Goal: Check status: Check status

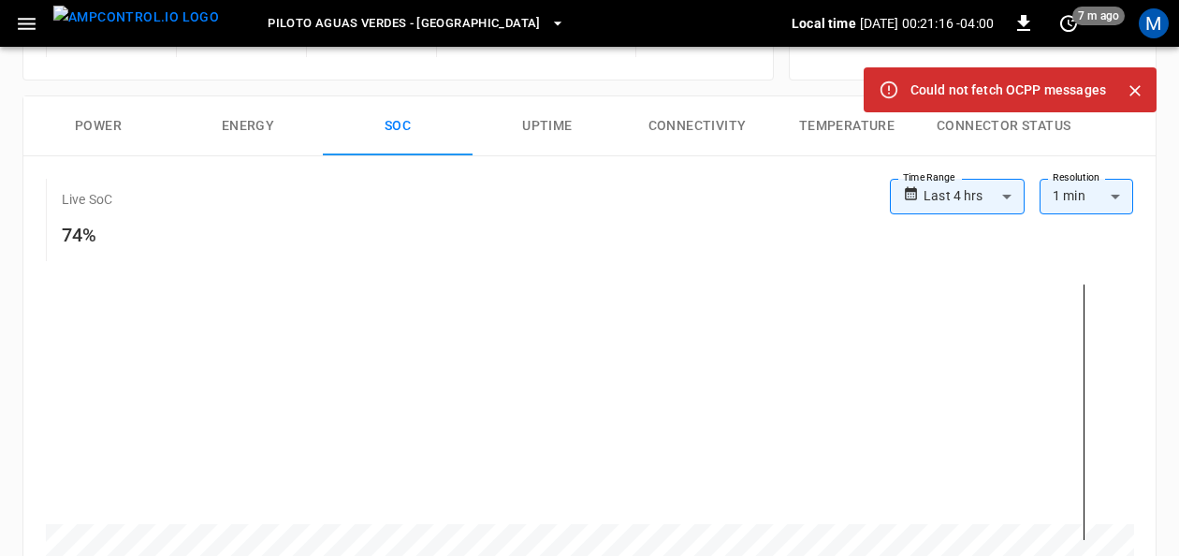
scroll to position [270, 0]
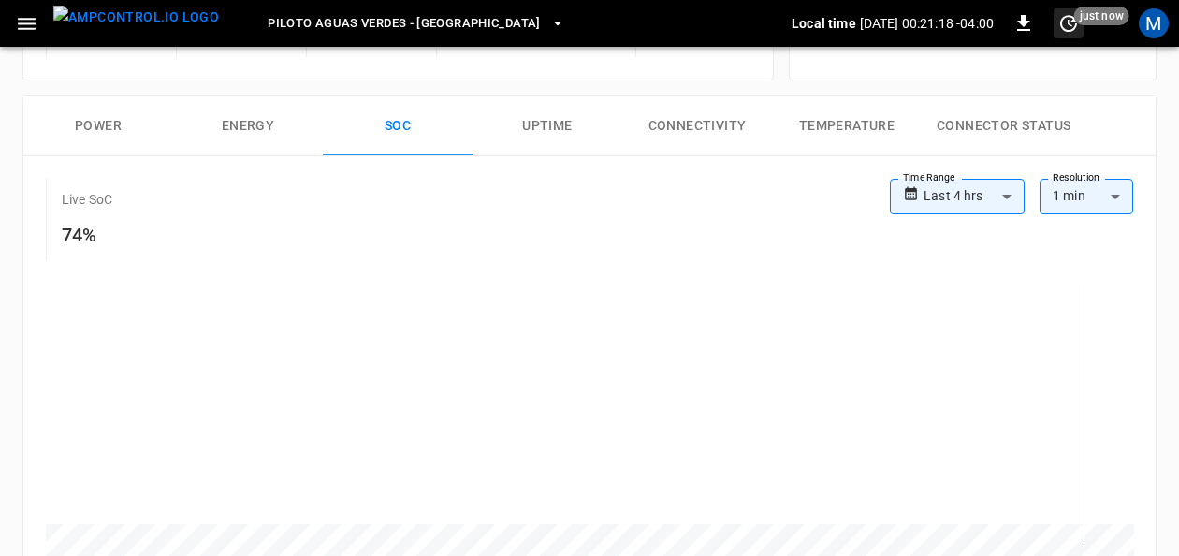
click at [1070, 24] on icon "set refresh interval" at bounding box center [1068, 23] width 22 height 22
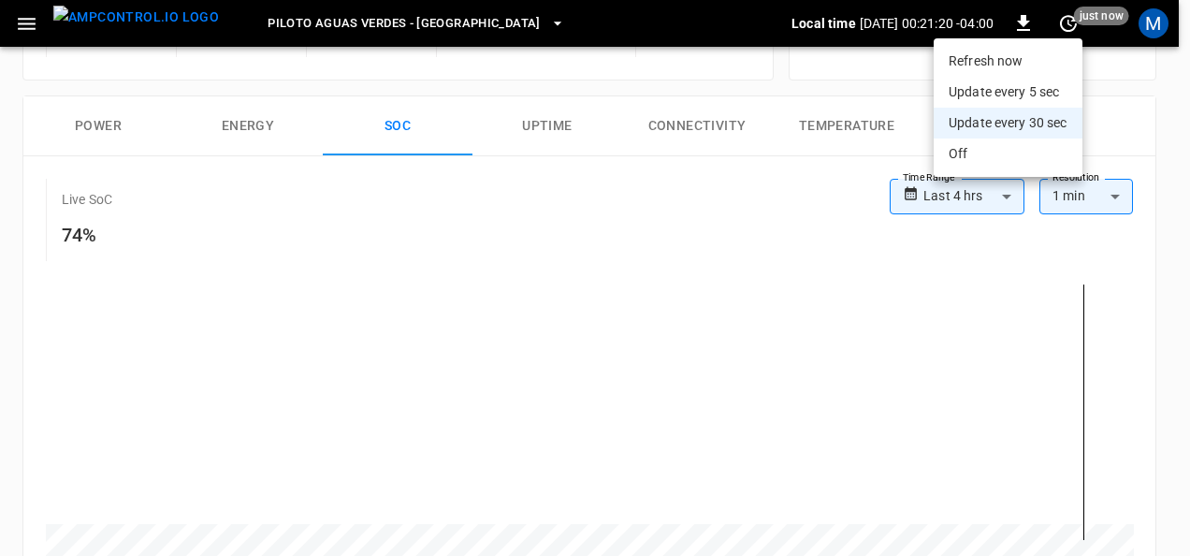
click at [1023, 52] on li "Refresh now" at bounding box center [1008, 61] width 149 height 31
click at [1017, 54] on li "Refresh now" at bounding box center [1008, 61] width 149 height 31
click at [1012, 243] on div at bounding box center [595, 278] width 1190 height 556
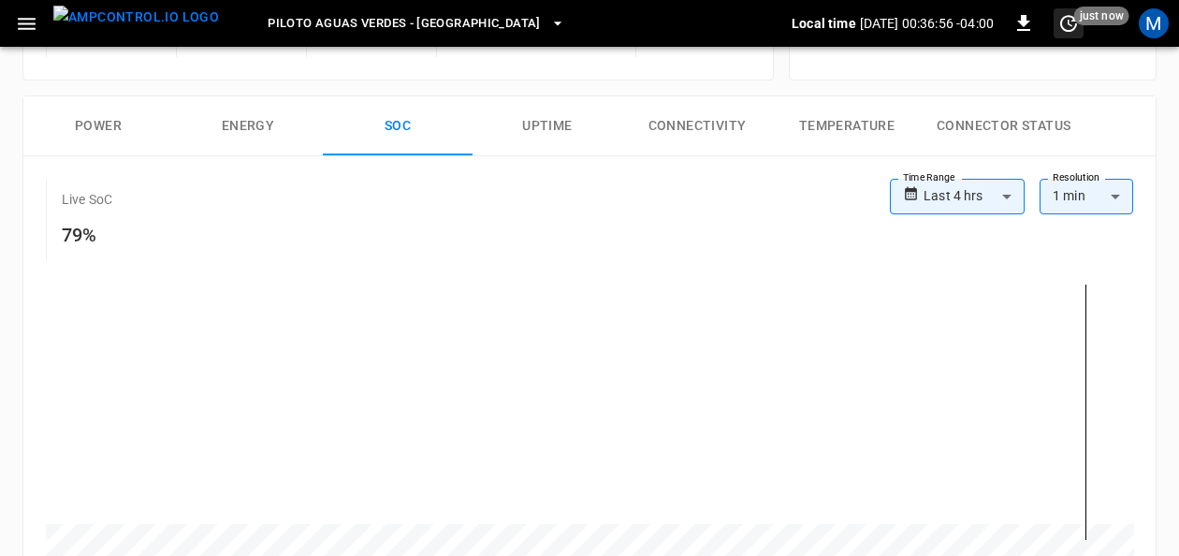
click at [1064, 26] on icon "set refresh interval" at bounding box center [1068, 23] width 22 height 22
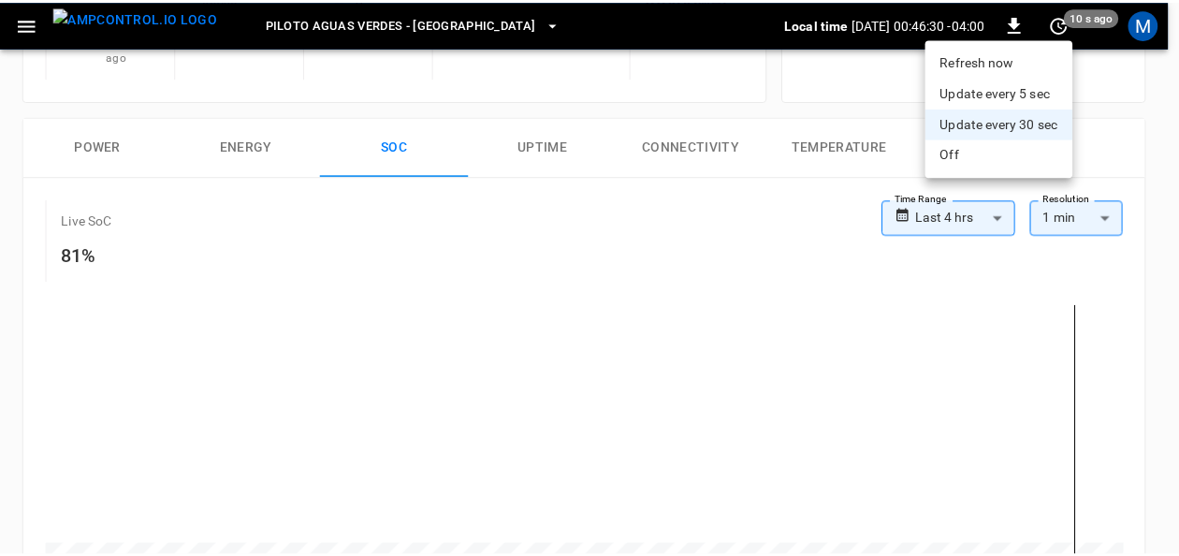
scroll to position [281, 0]
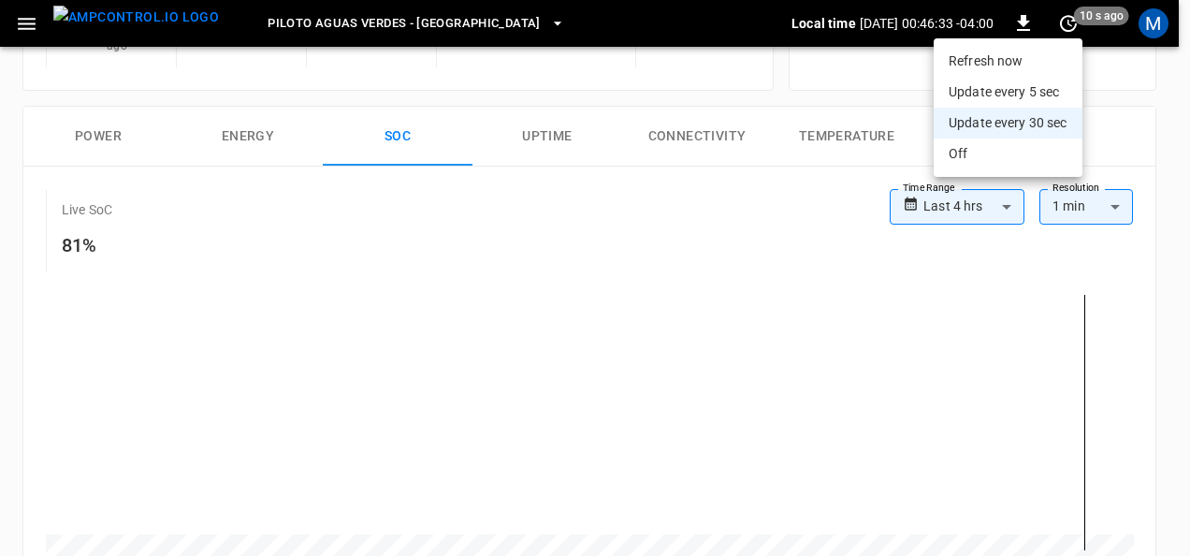
click at [1121, 127] on div at bounding box center [595, 278] width 1190 height 556
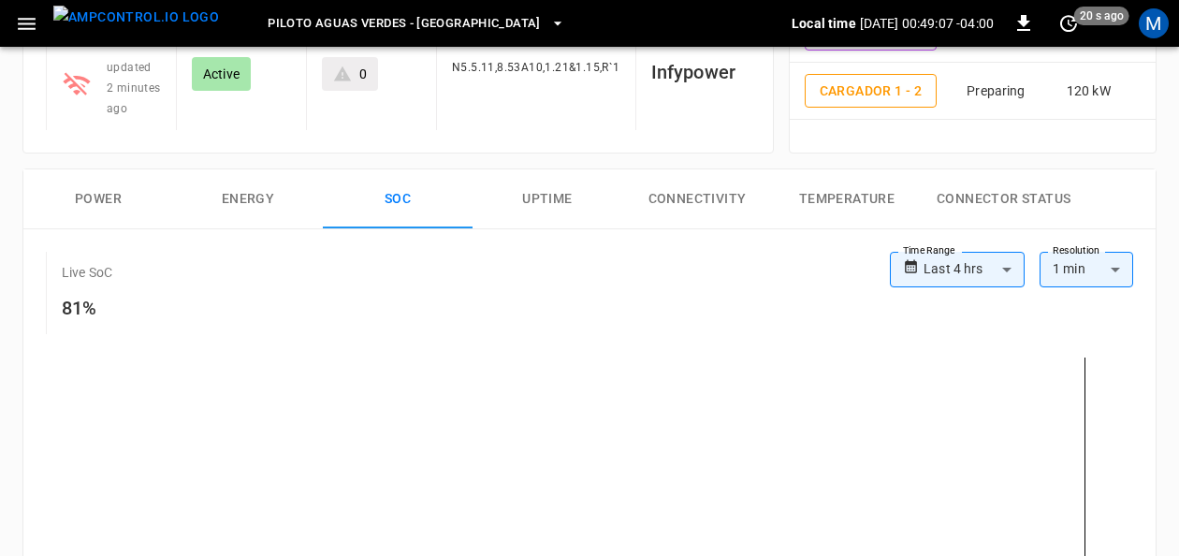
scroll to position [177, 0]
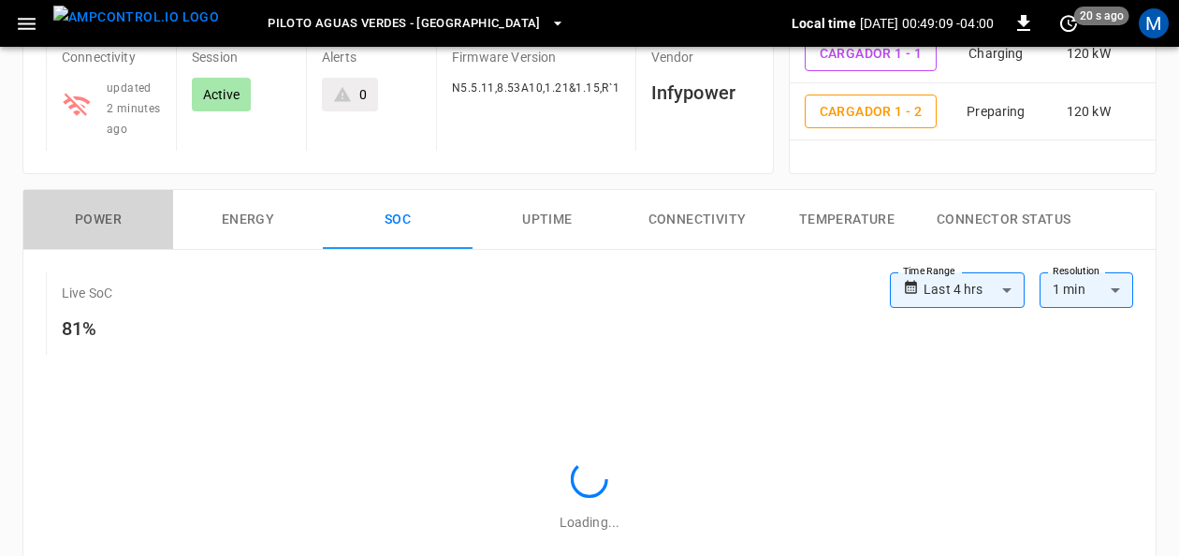
click at [106, 208] on button "Power" at bounding box center [98, 220] width 150 height 60
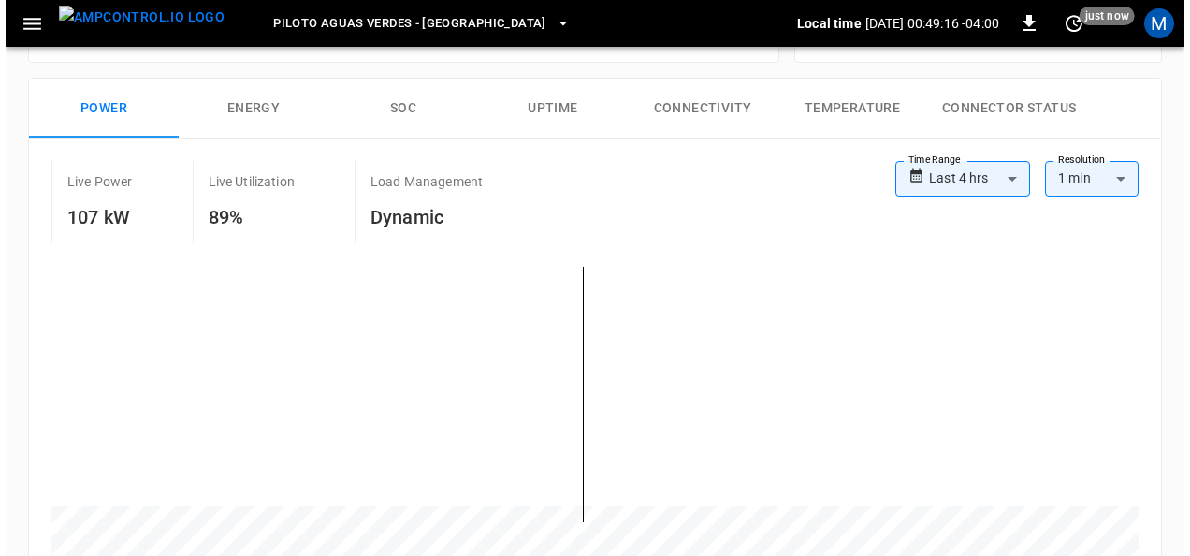
scroll to position [270, 0]
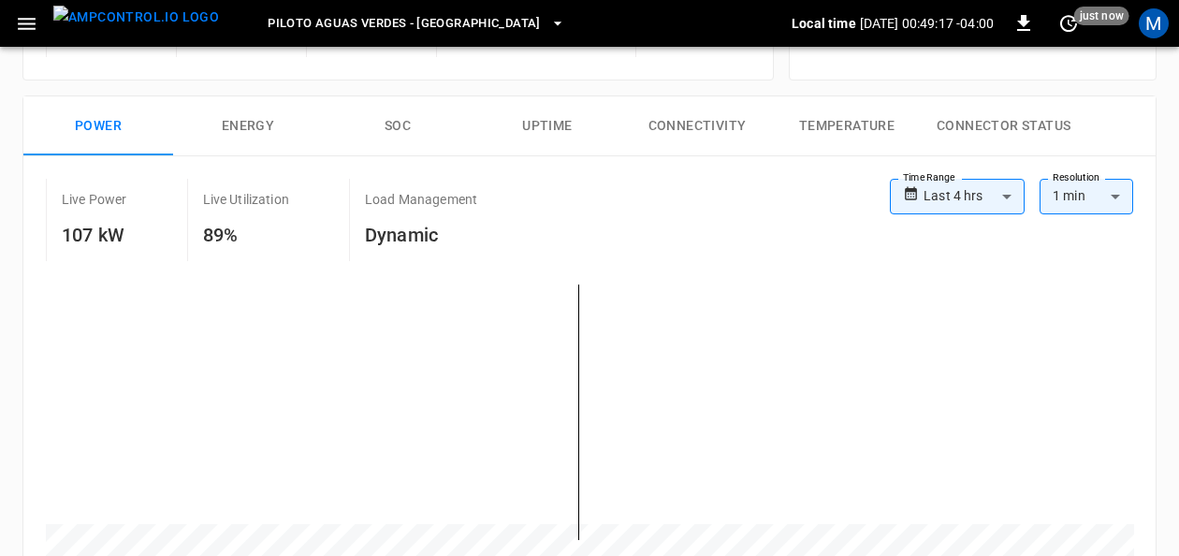
click at [413, 130] on button "SOC" at bounding box center [398, 126] width 150 height 60
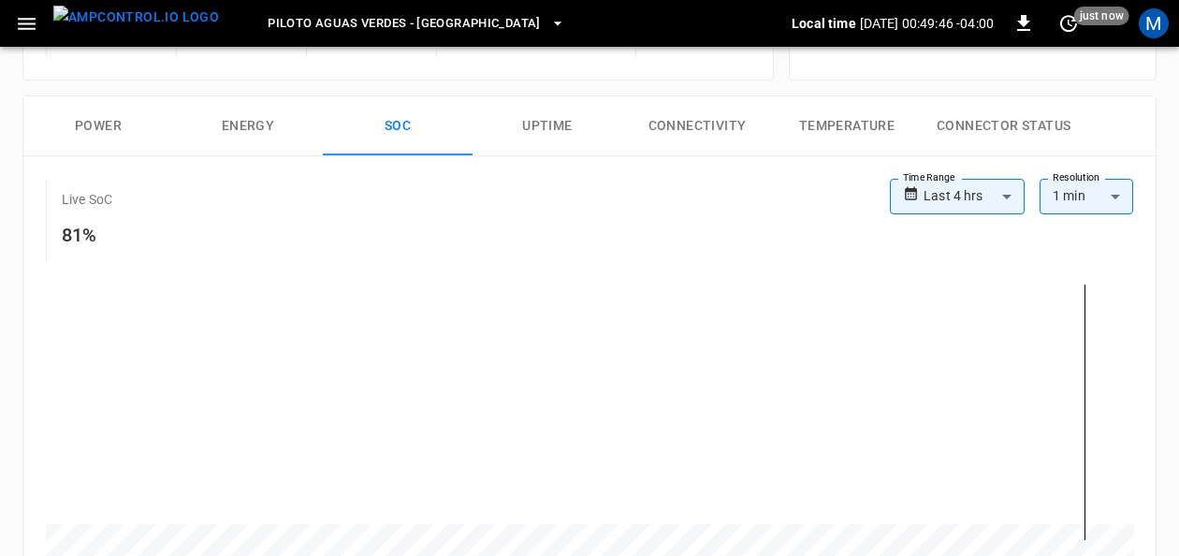
click at [461, 28] on span "Piloto Aguas Verdes - [GEOGRAPHIC_DATA]" at bounding box center [404, 24] width 273 height 22
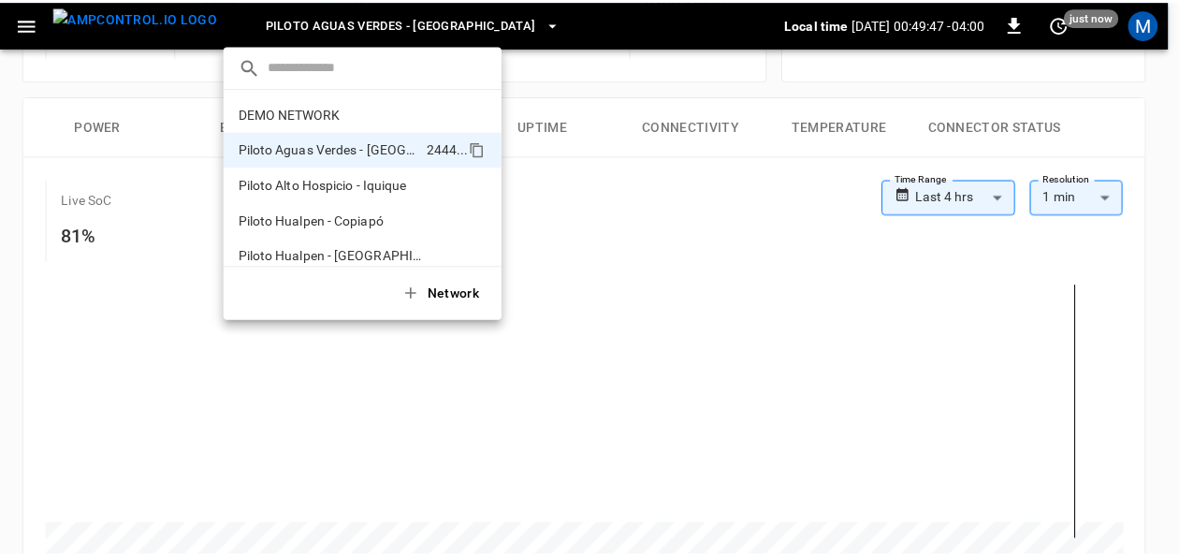
scroll to position [15, 0]
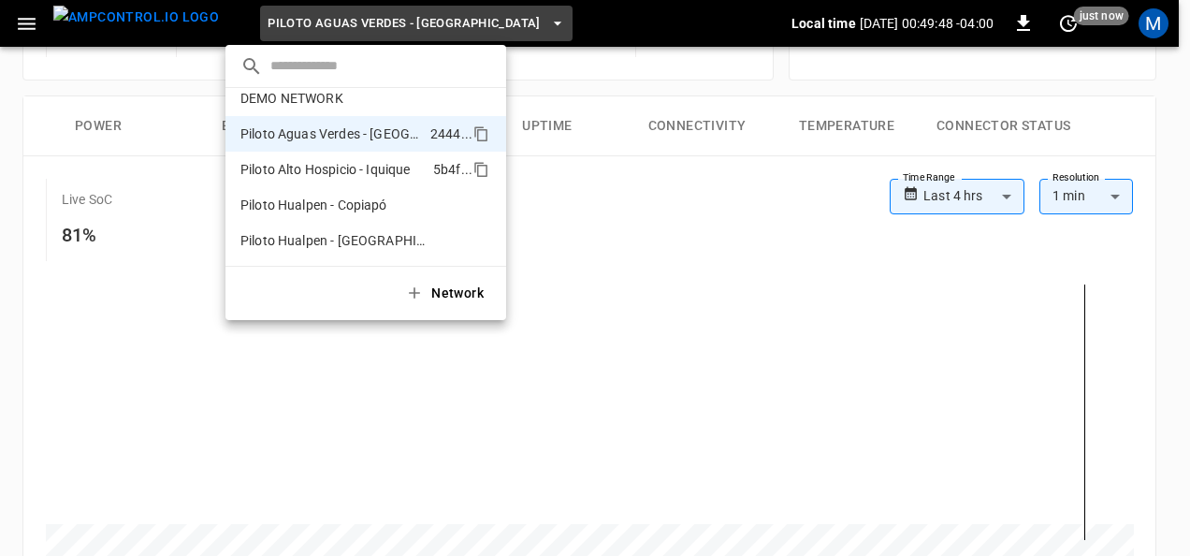
click at [379, 166] on p "Piloto Alto Hospicio - Iquique" at bounding box center [325, 169] width 170 height 19
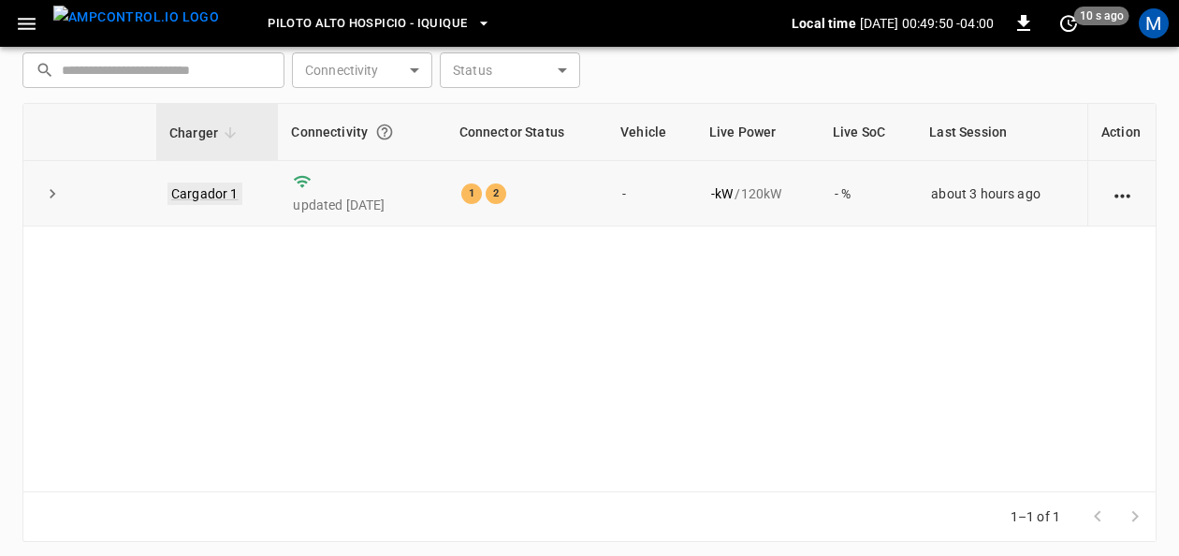
click at [185, 194] on link "Cargador 1" at bounding box center [204, 193] width 75 height 22
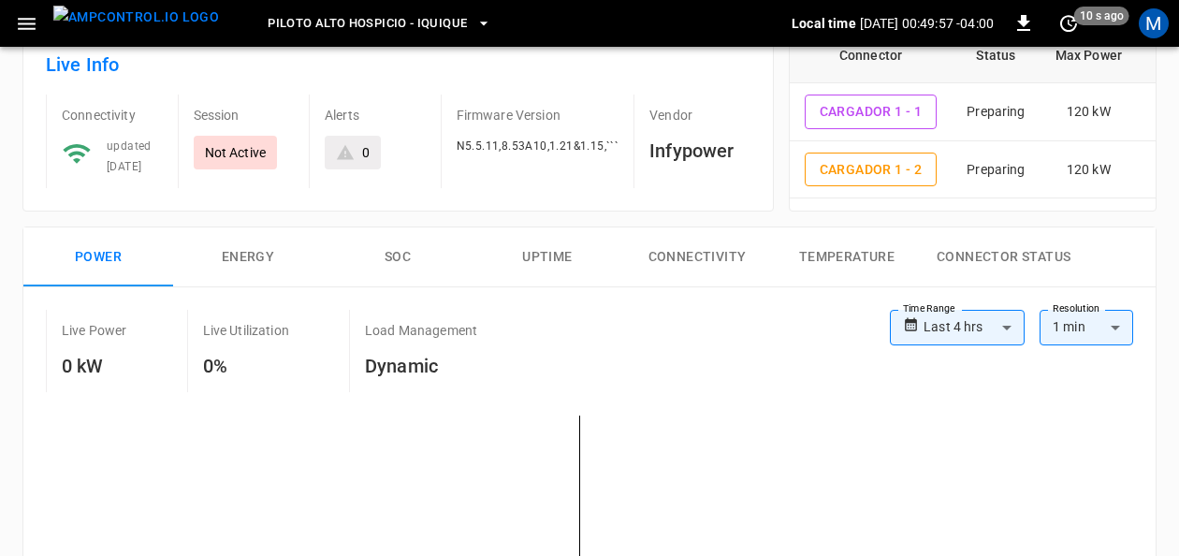
scroll to position [94, 0]
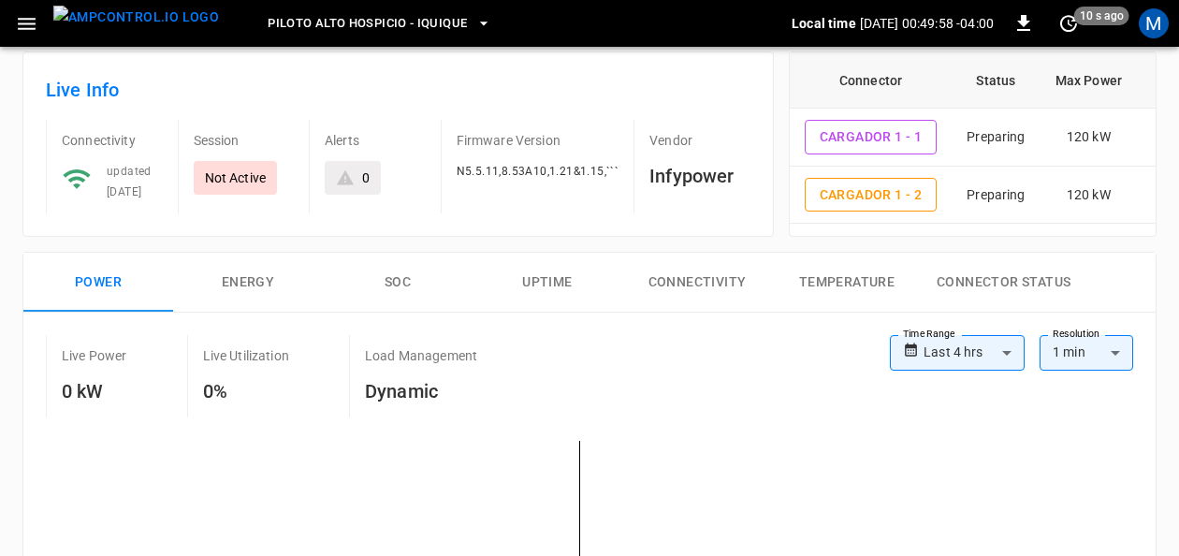
click at [399, 280] on button "SOC" at bounding box center [398, 283] width 150 height 60
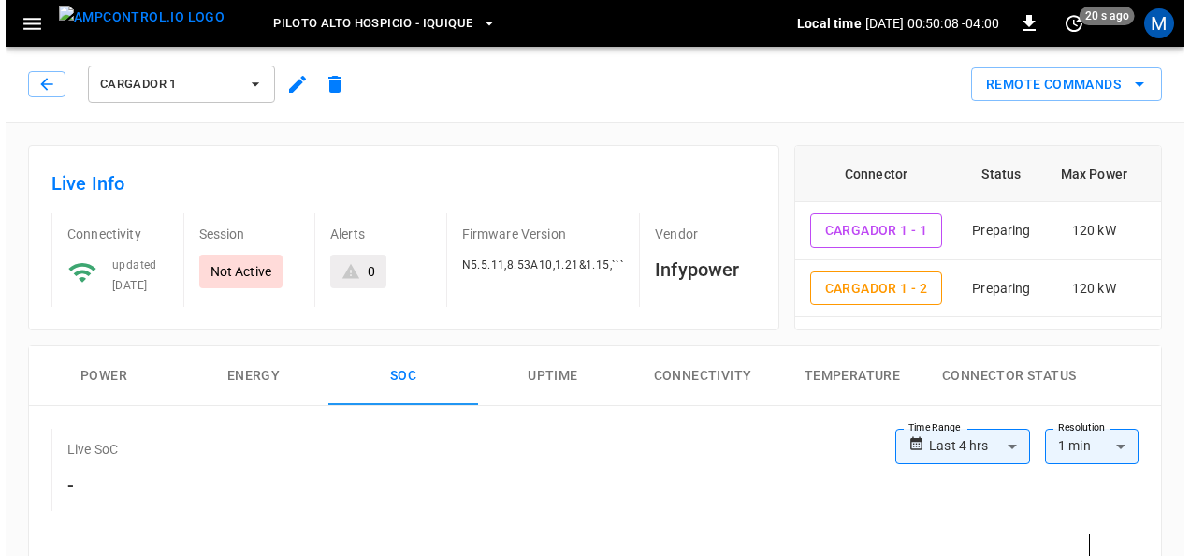
scroll to position [0, 0]
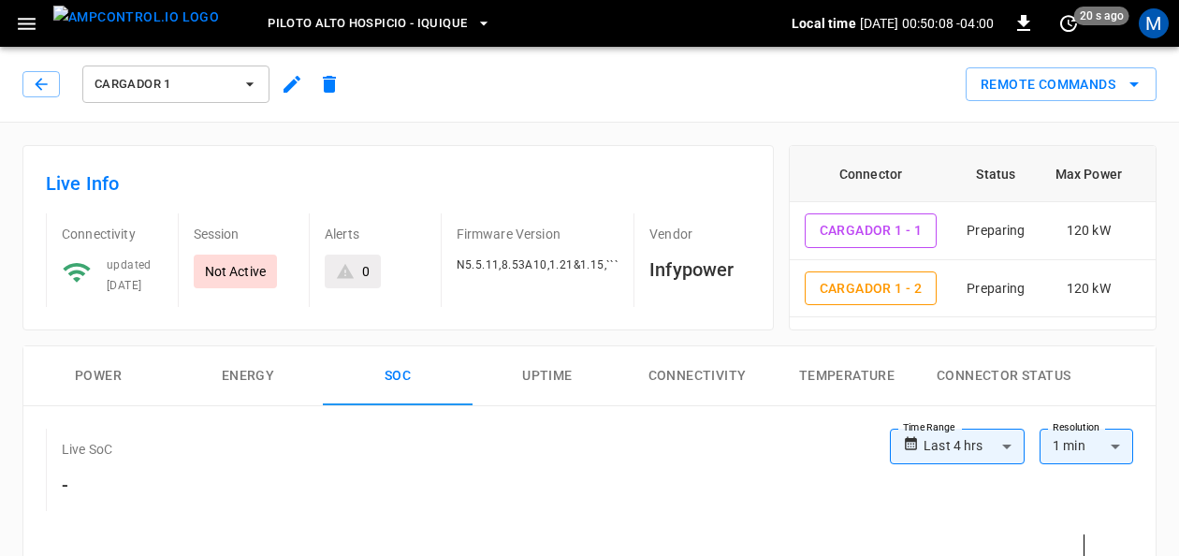
click at [428, 22] on span "Piloto Alto Hospicio - Iquique" at bounding box center [367, 24] width 199 height 22
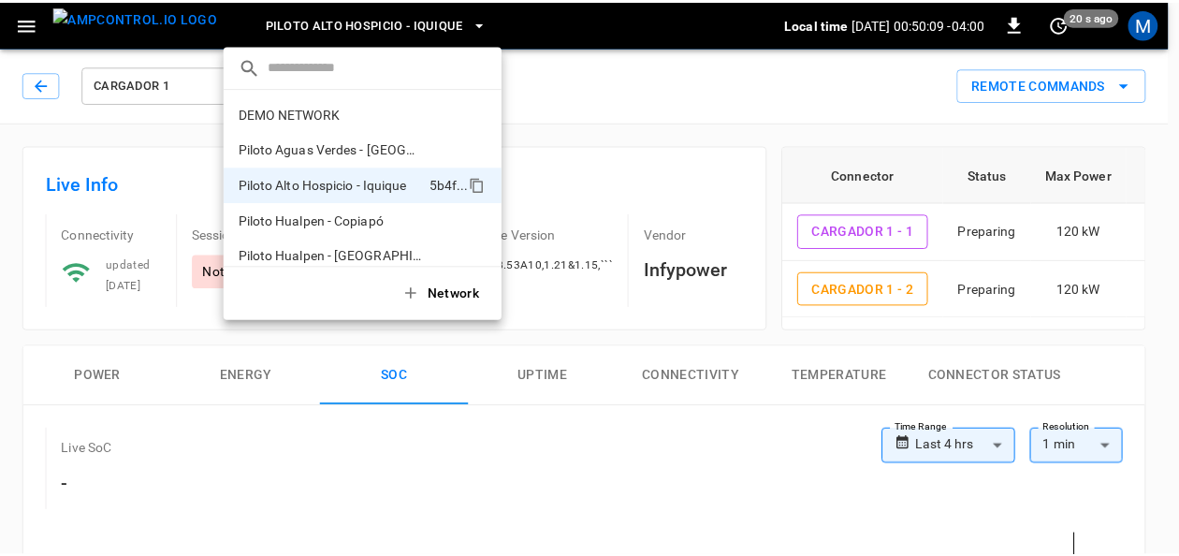
scroll to position [15, 0]
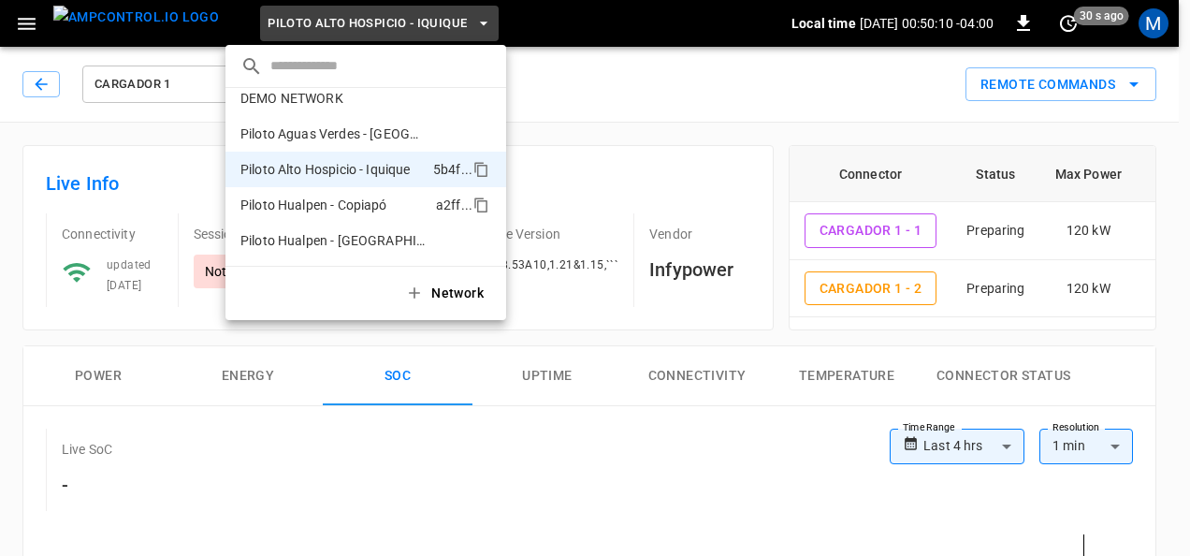
click at [396, 206] on li "Piloto Hualpen - Copiapó a2ff ..." at bounding box center [365, 205] width 281 height 36
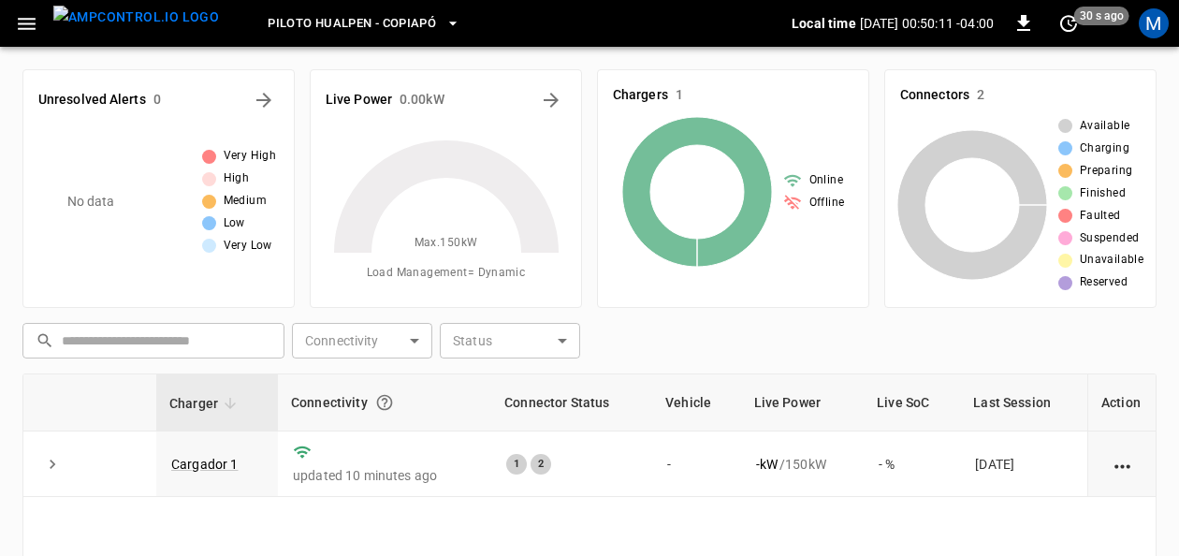
scroll to position [94, 0]
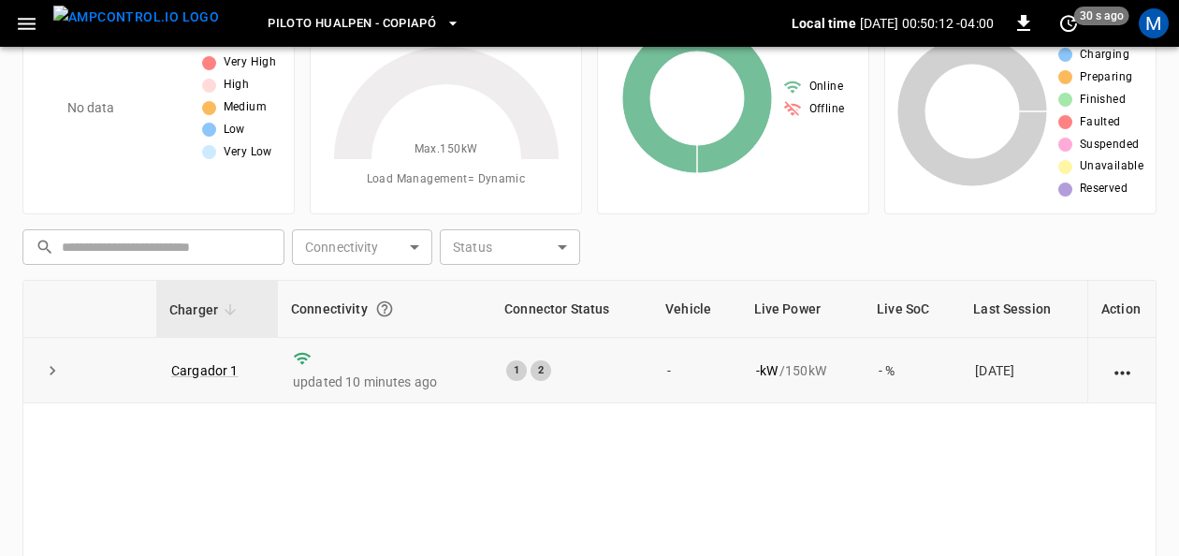
click at [225, 359] on td "Cargador 1" at bounding box center [217, 370] width 122 height 65
click at [230, 374] on link "Cargador 1" at bounding box center [204, 370] width 75 height 22
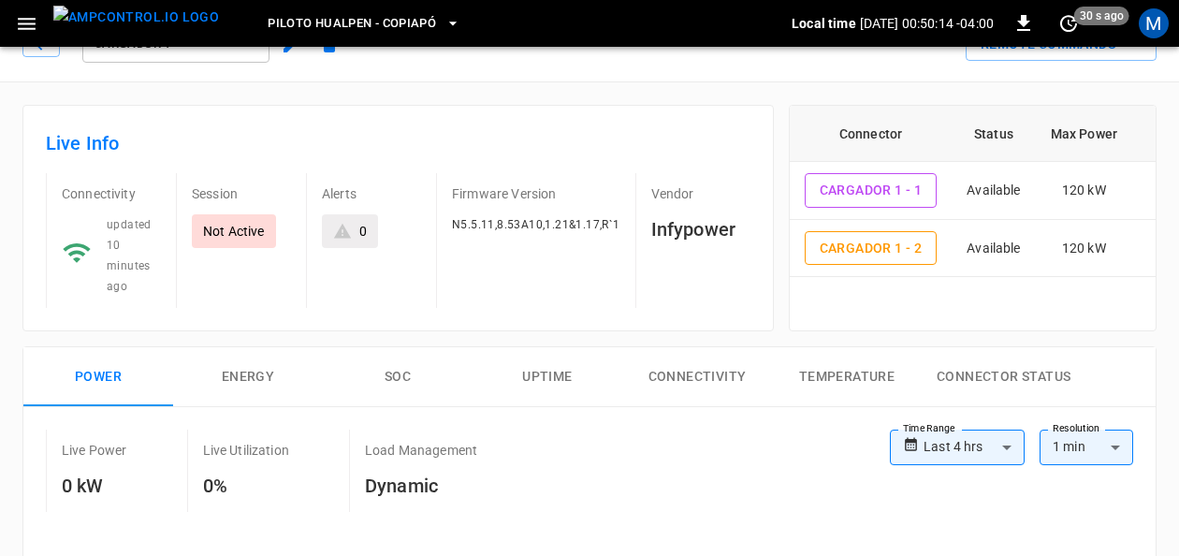
scroll to position [187, 0]
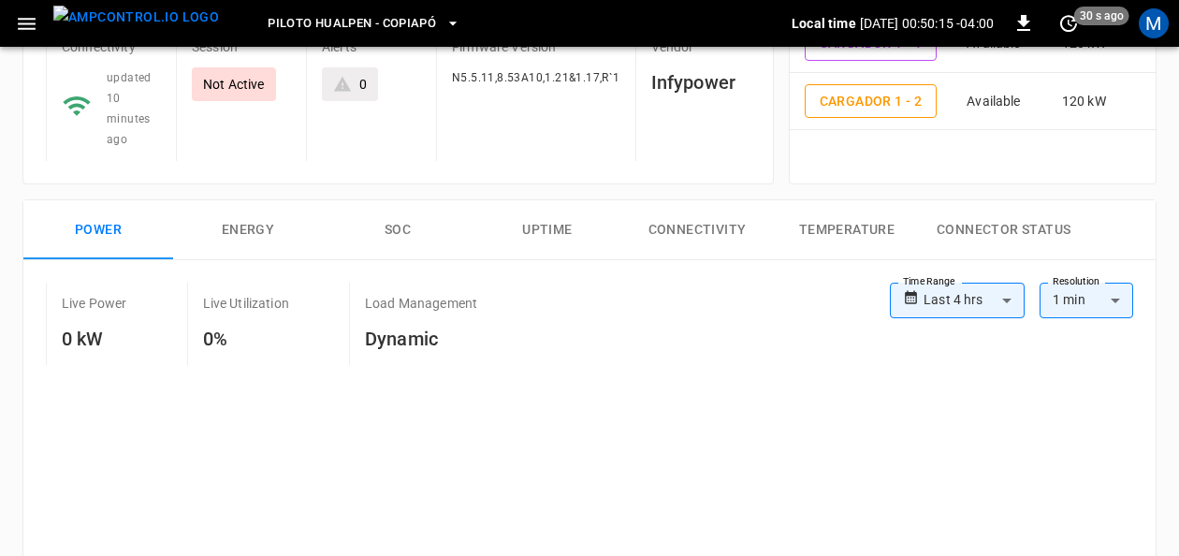
click at [414, 224] on button "SOC" at bounding box center [398, 230] width 150 height 60
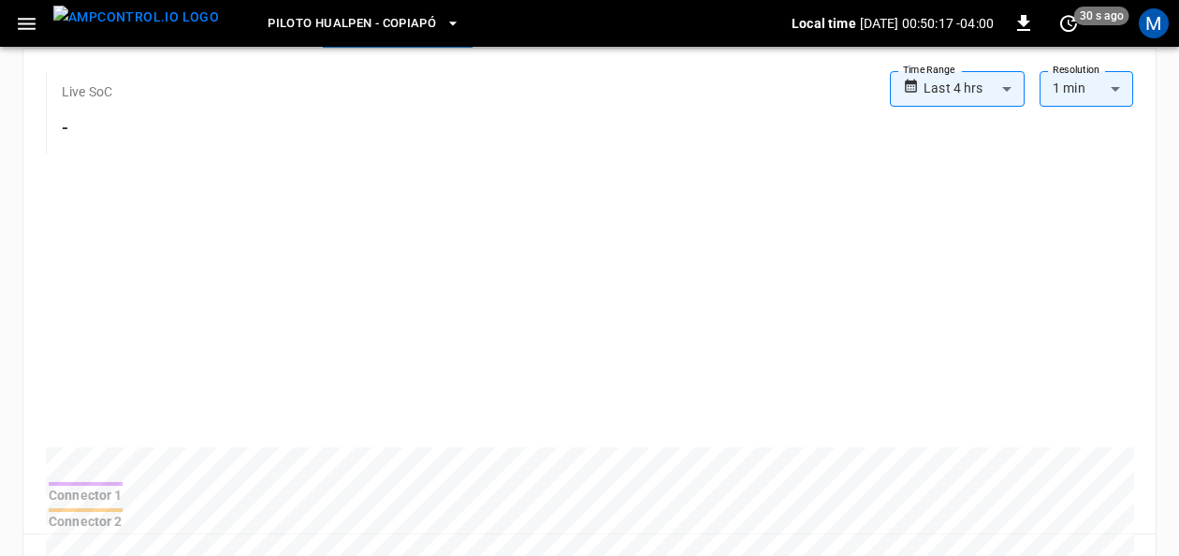
scroll to position [374, 0]
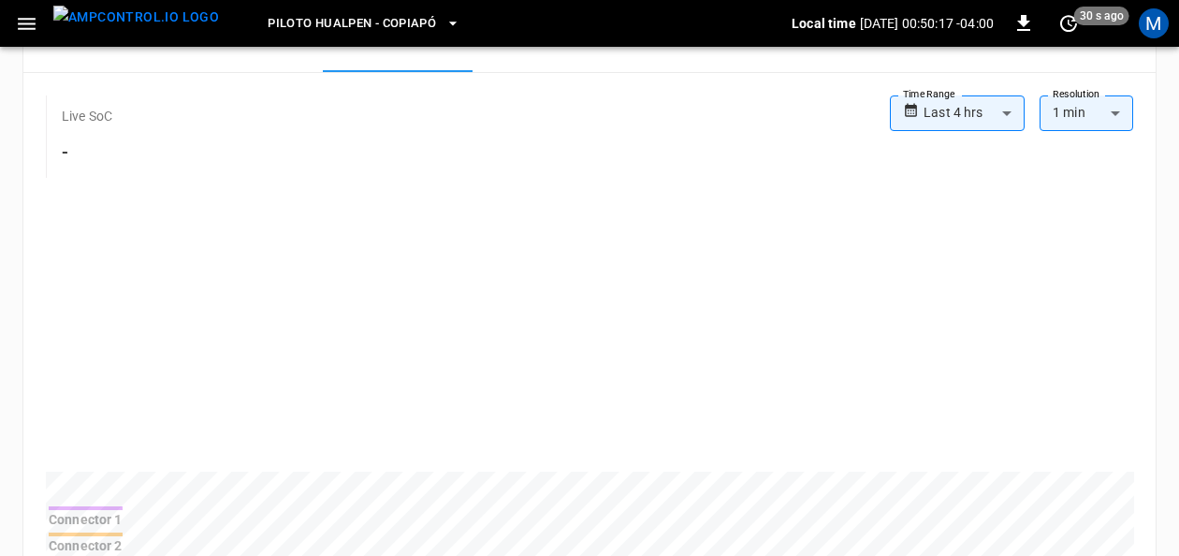
click at [1010, 112] on body "**********" at bounding box center [589, 426] width 1179 height 1600
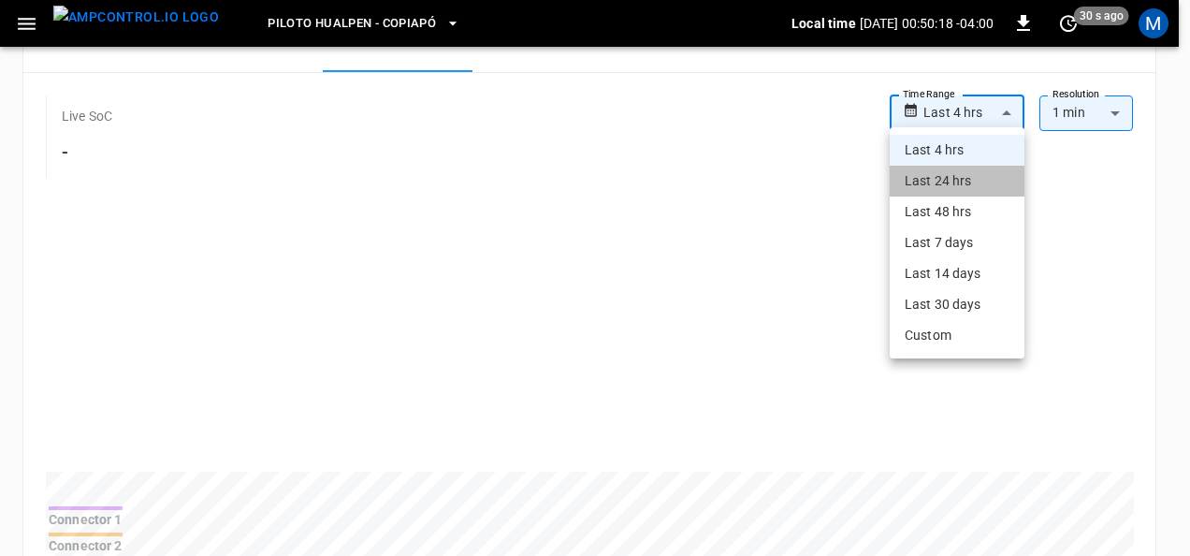
click at [982, 180] on li "Last 24 hrs" at bounding box center [957, 181] width 135 height 31
type input "**********"
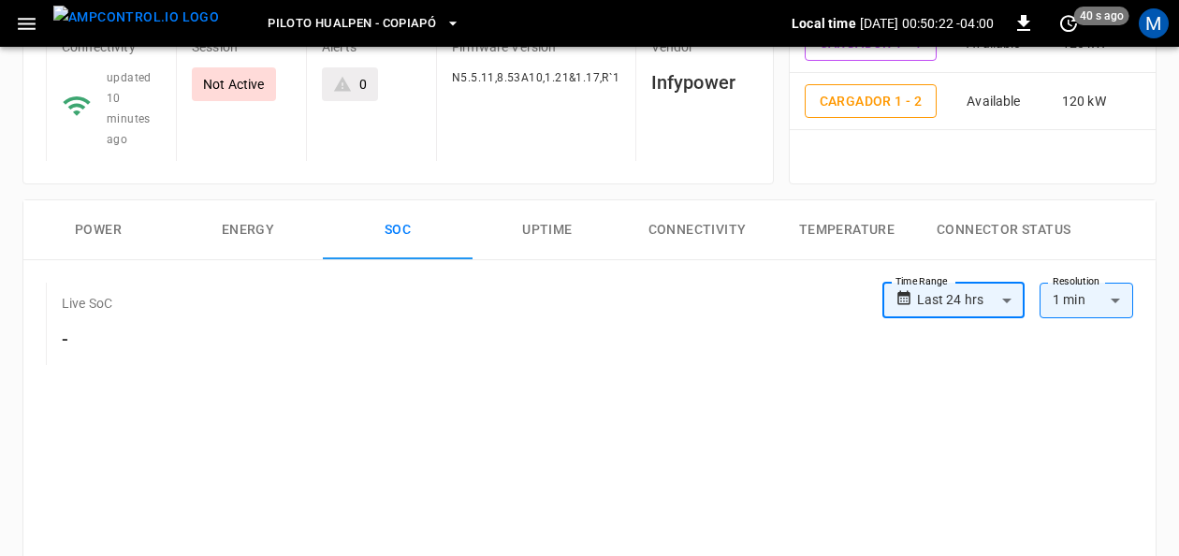
scroll to position [281, 0]
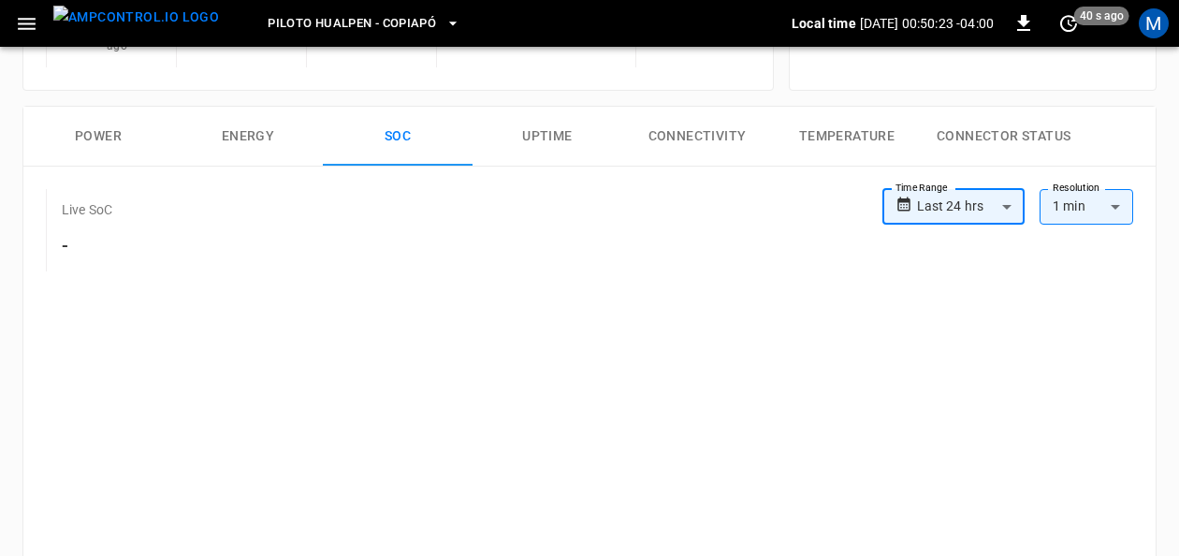
click at [1008, 206] on body "**********" at bounding box center [589, 519] width 1179 height 1600
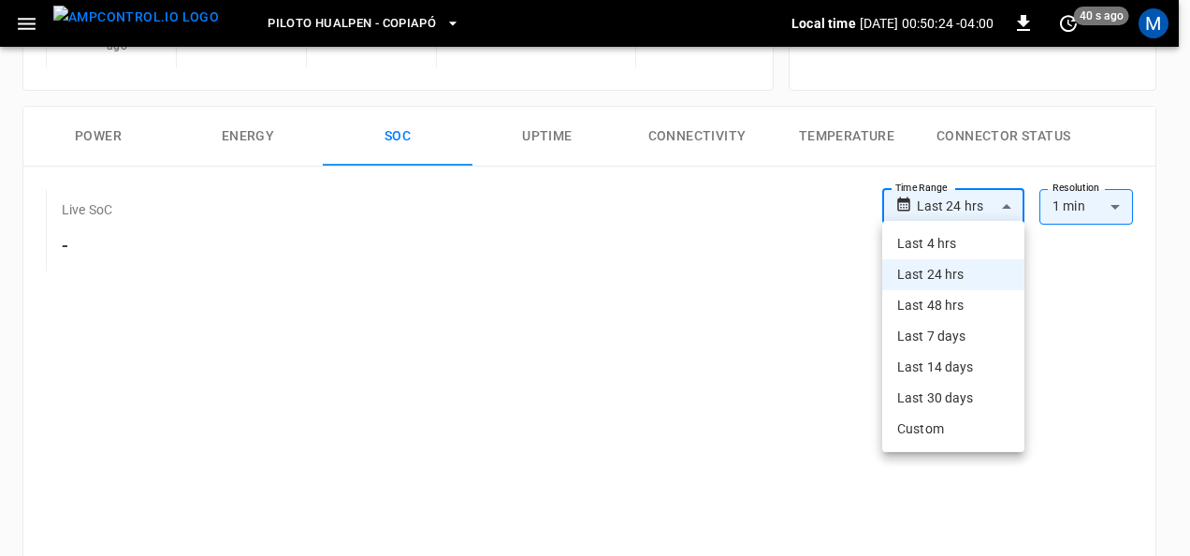
click at [971, 299] on li "Last 48 hrs" at bounding box center [953, 305] width 142 height 31
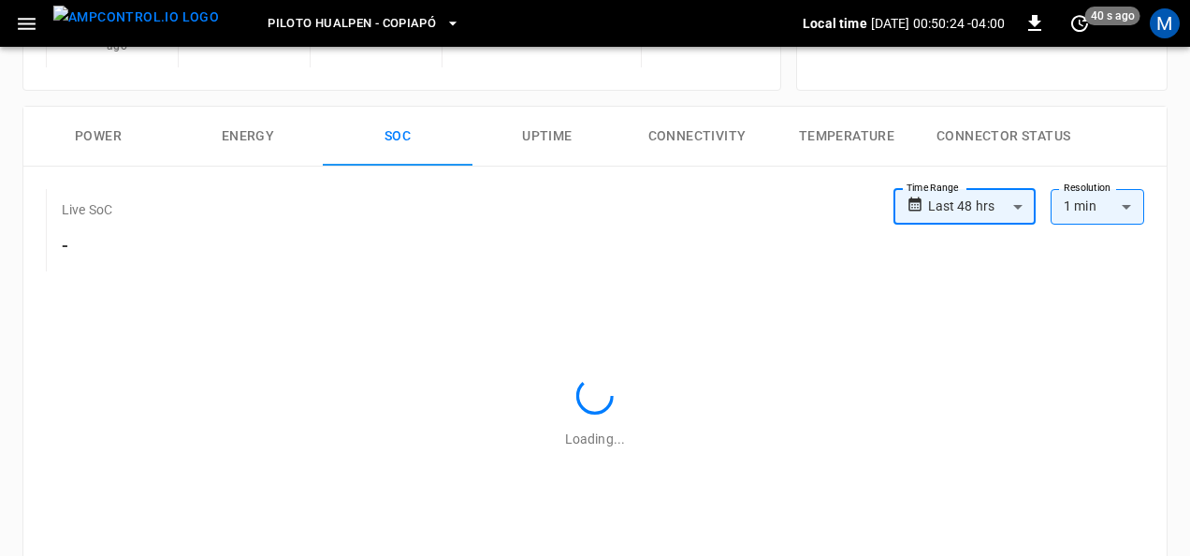
type input "**********"
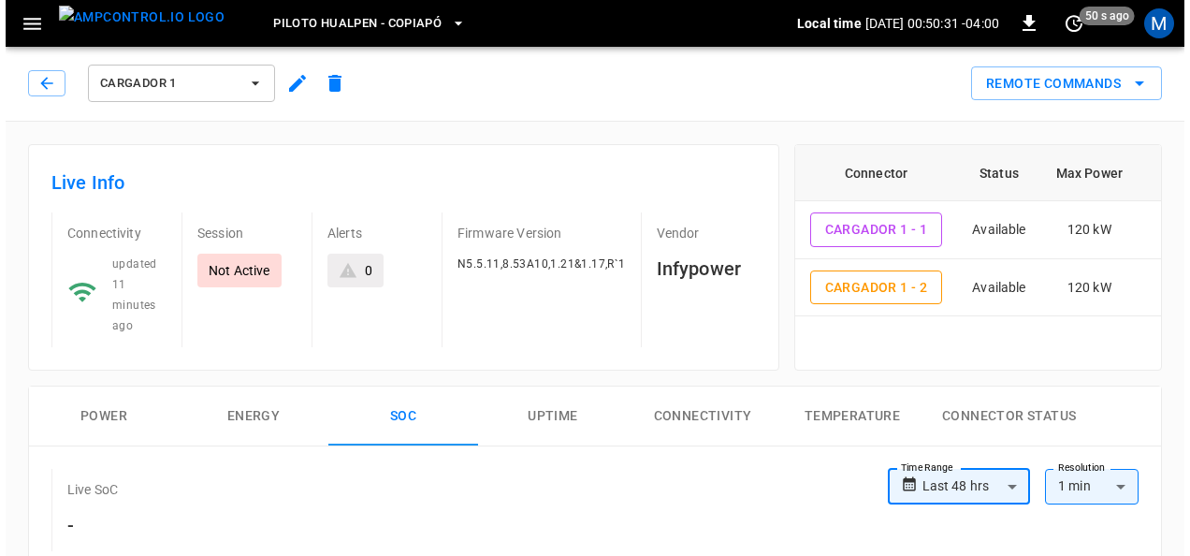
scroll to position [0, 0]
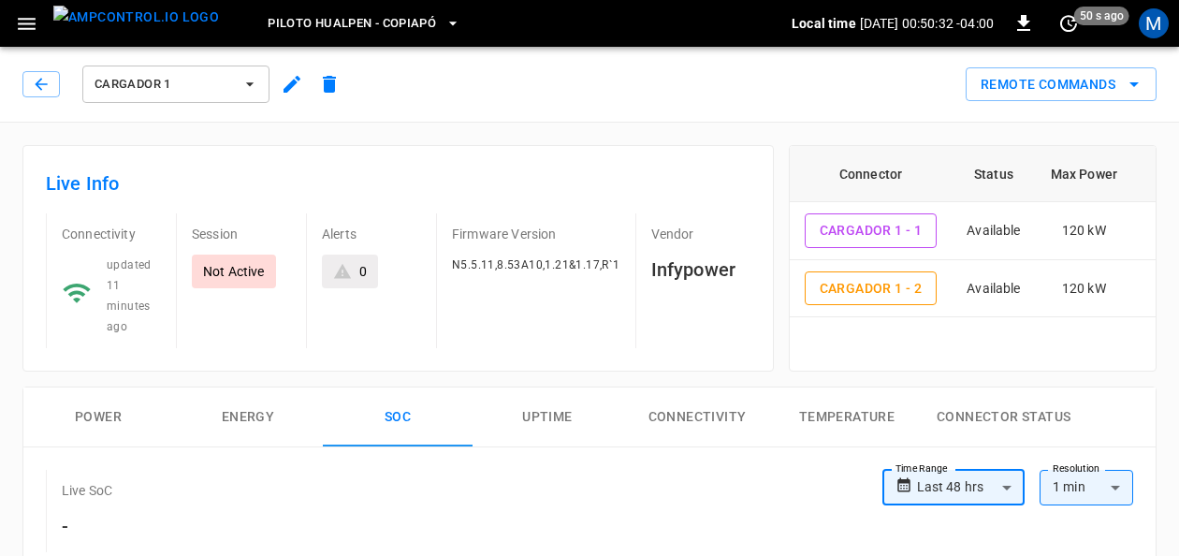
click at [399, 28] on span "Piloto Hualpen - Copiapó" at bounding box center [352, 24] width 168 height 22
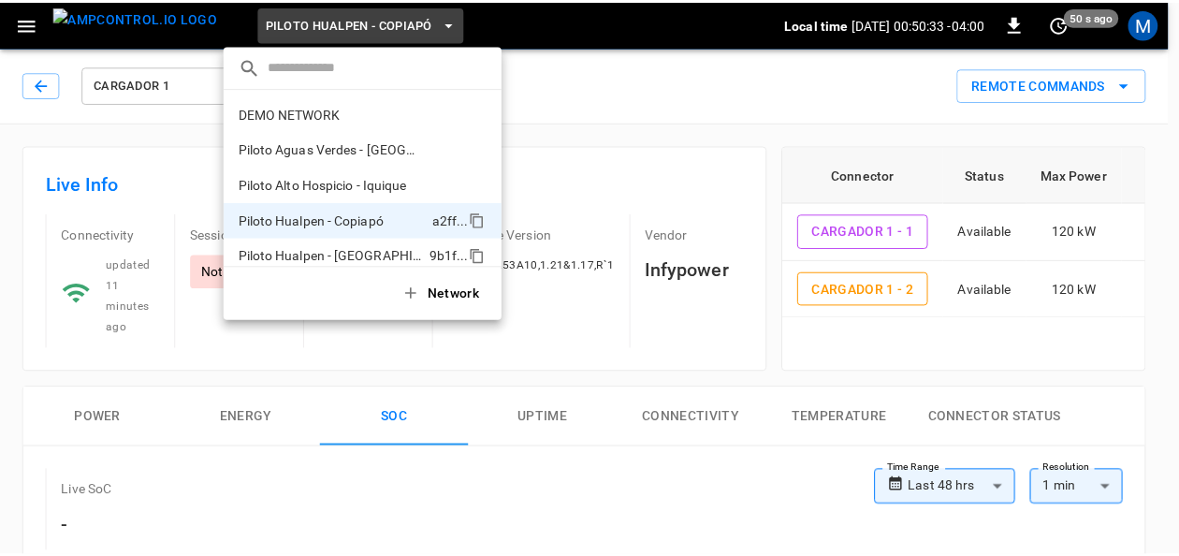
scroll to position [15, 0]
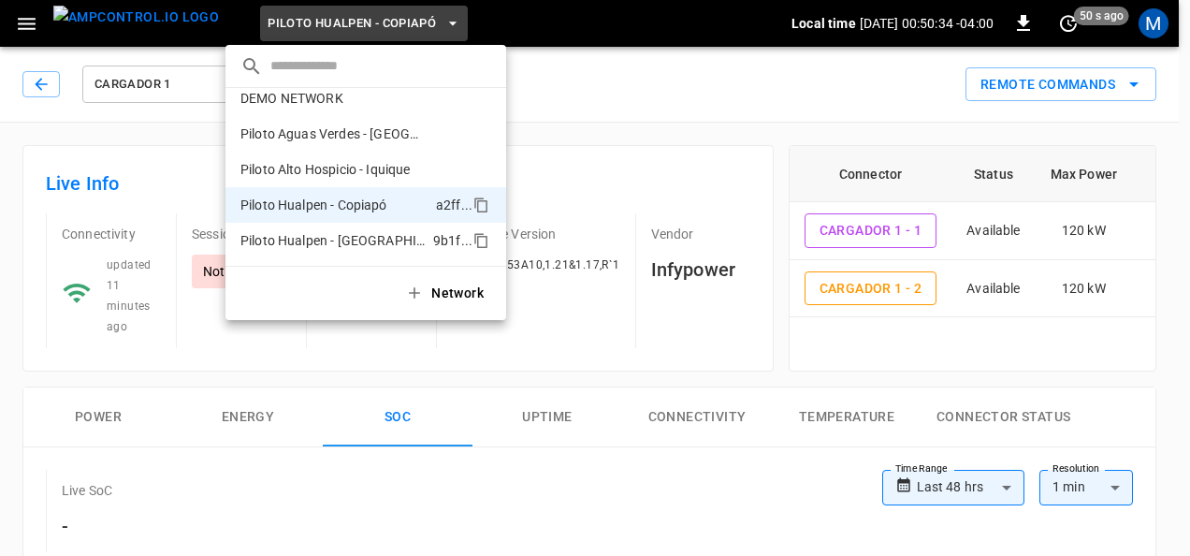
click at [382, 245] on p "Piloto Hualpen - [GEOGRAPHIC_DATA]" at bounding box center [332, 240] width 185 height 19
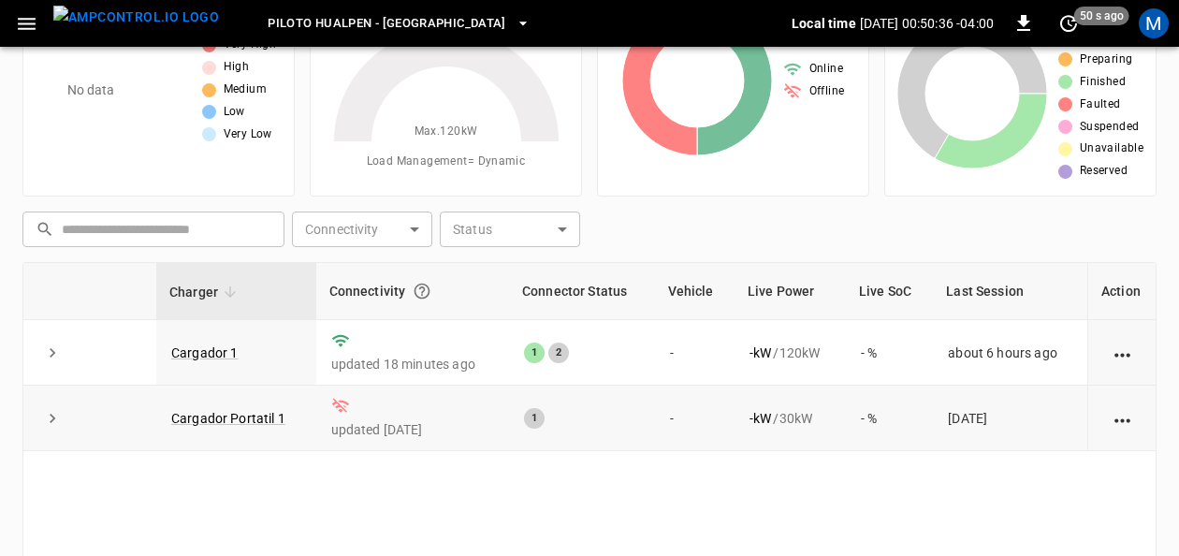
scroll to position [187, 0]
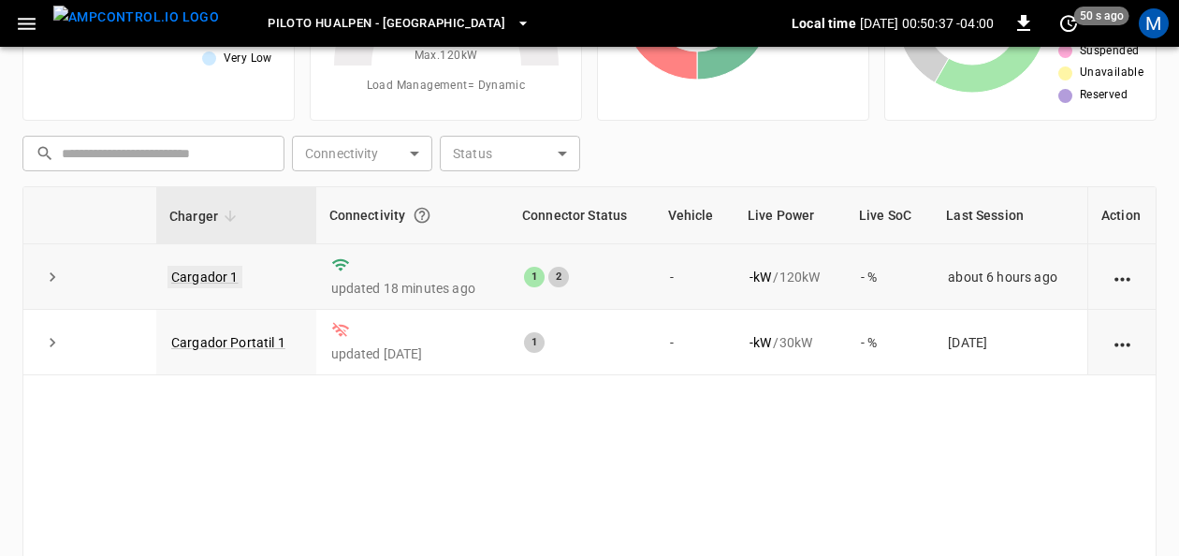
click at [219, 272] on link "Cargador 1" at bounding box center [204, 277] width 75 height 22
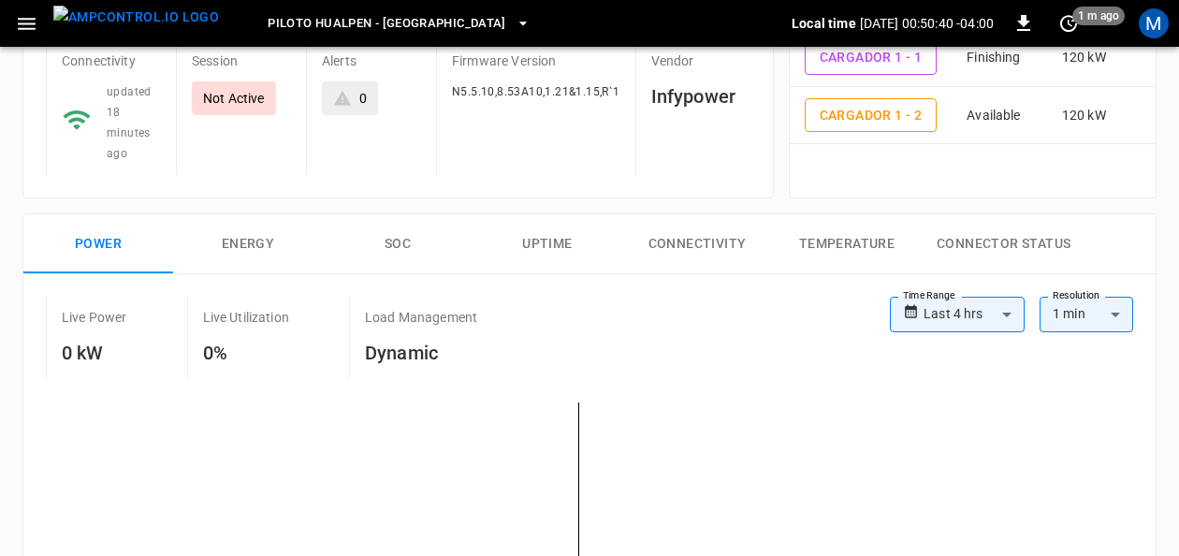
scroll to position [187, 0]
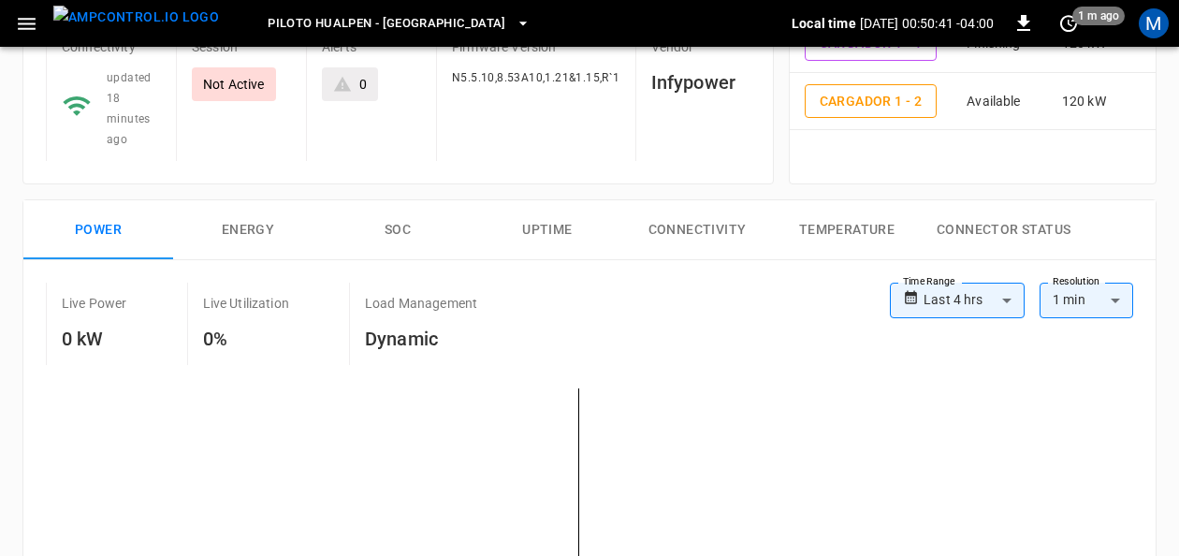
click at [406, 230] on button "SOC" at bounding box center [398, 230] width 150 height 60
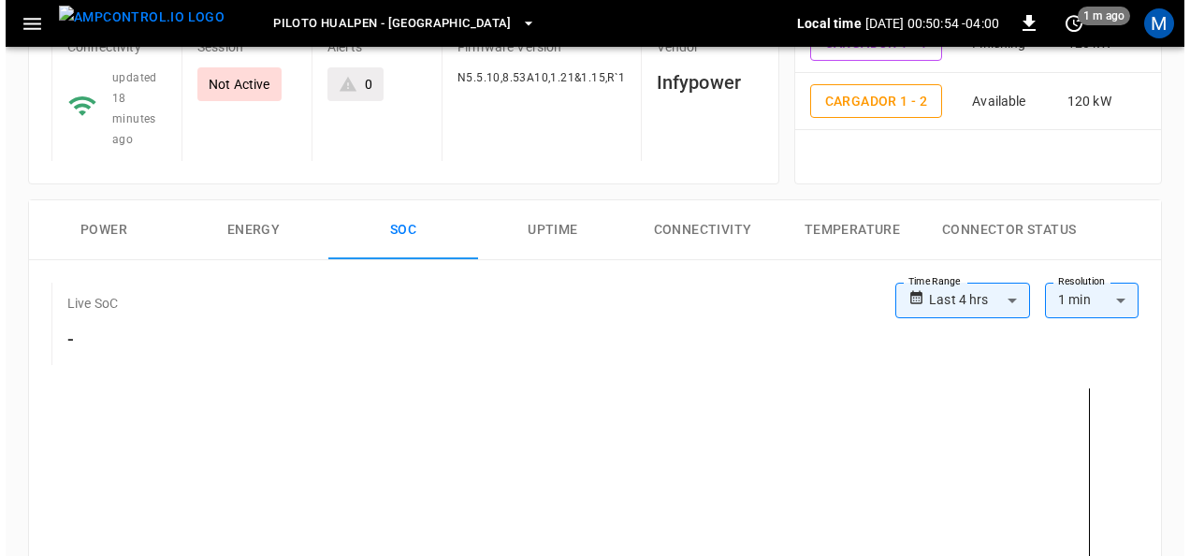
scroll to position [0, 0]
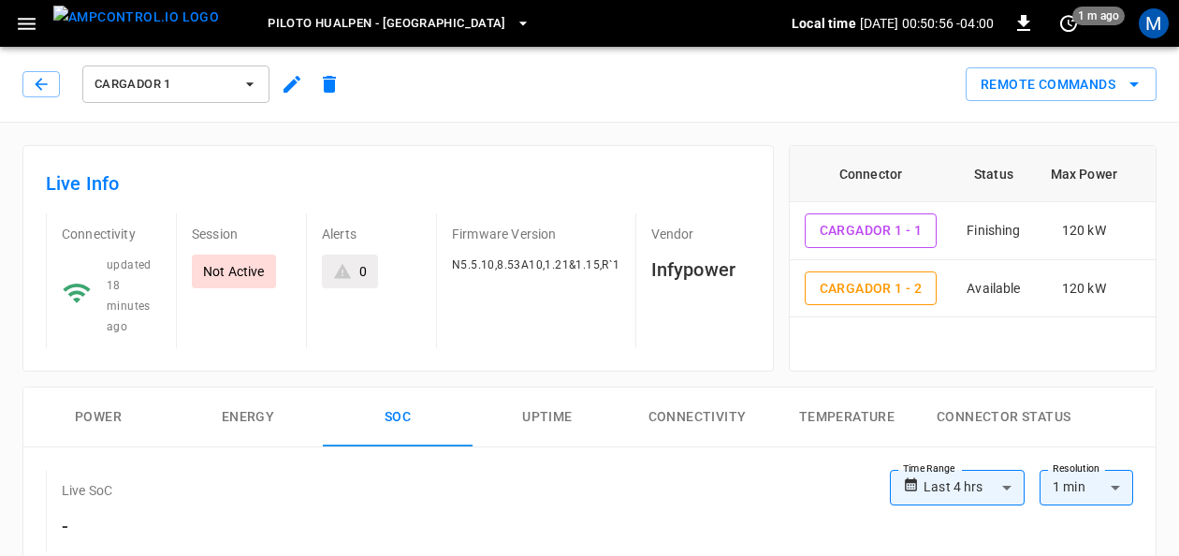
click at [379, 23] on span "Piloto Hualpen - [GEOGRAPHIC_DATA]" at bounding box center [387, 24] width 239 height 22
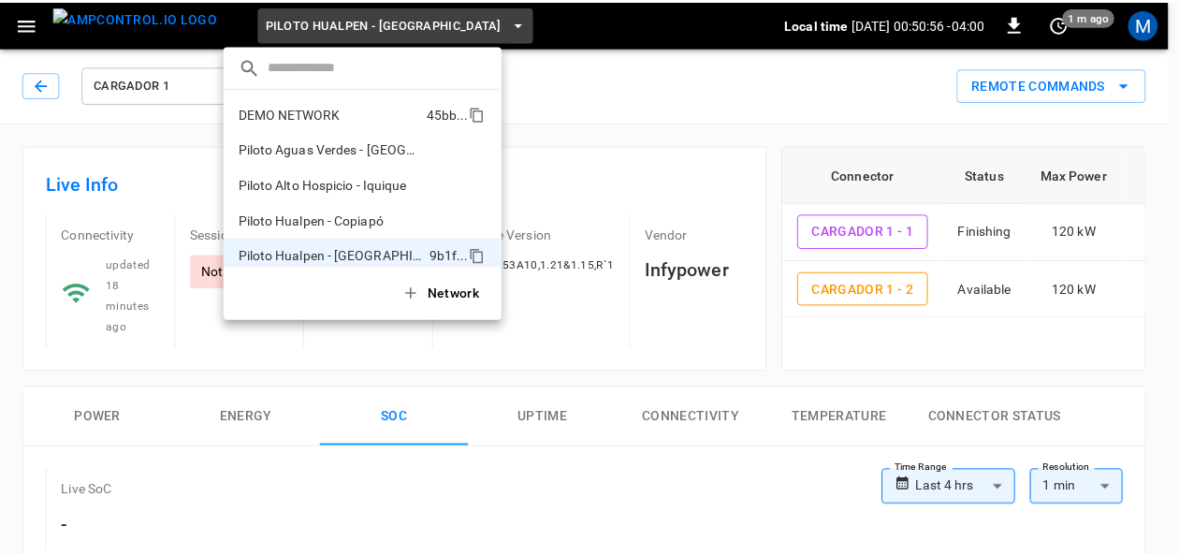
scroll to position [15, 0]
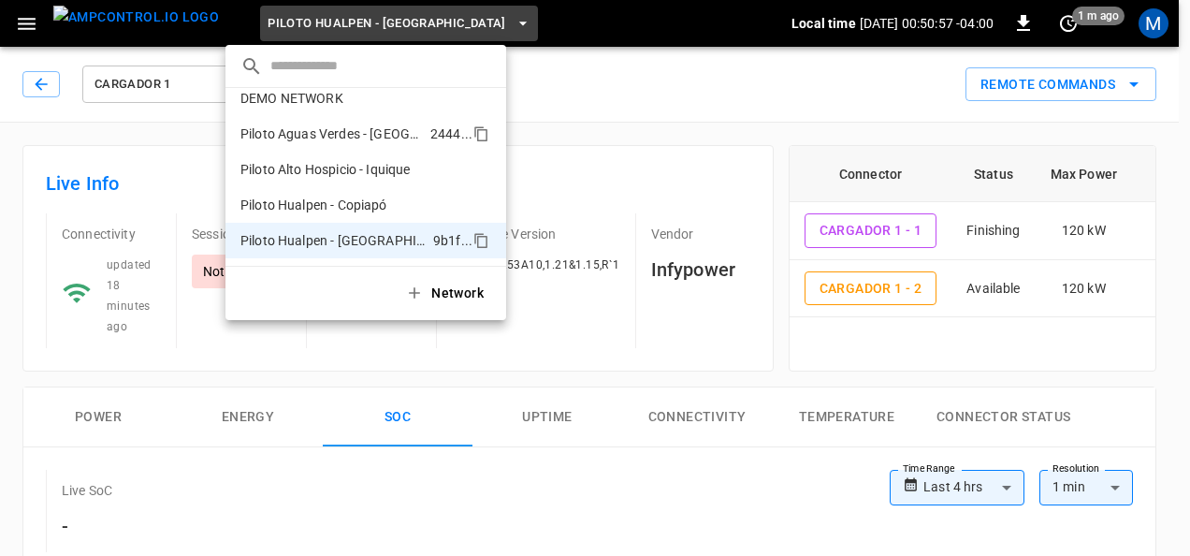
click at [376, 140] on p "Piloto Aguas Verdes - [GEOGRAPHIC_DATA]" at bounding box center [331, 133] width 182 height 19
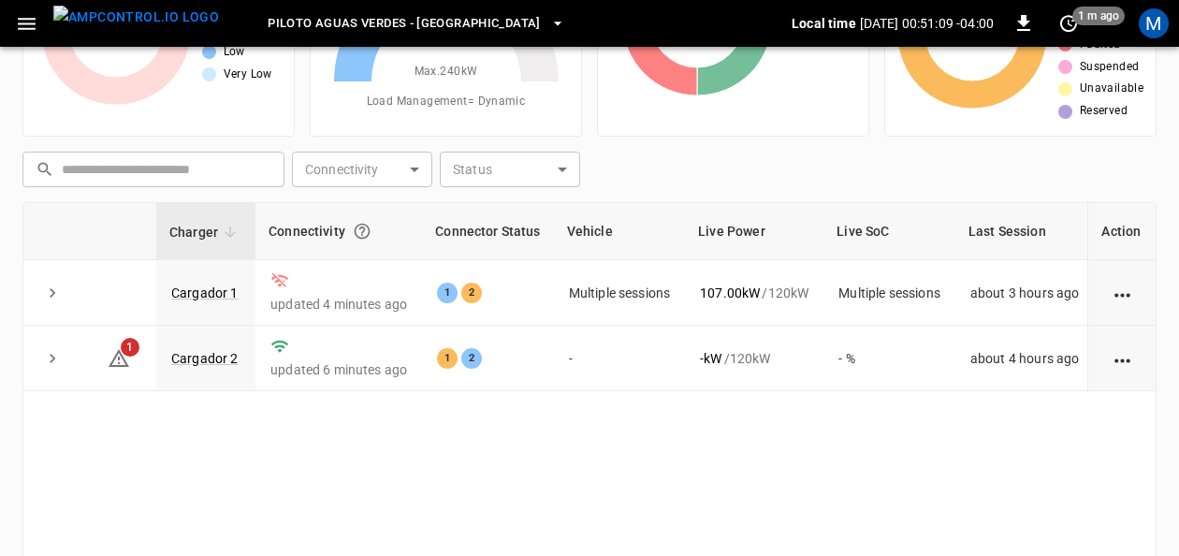
scroll to position [170, 0]
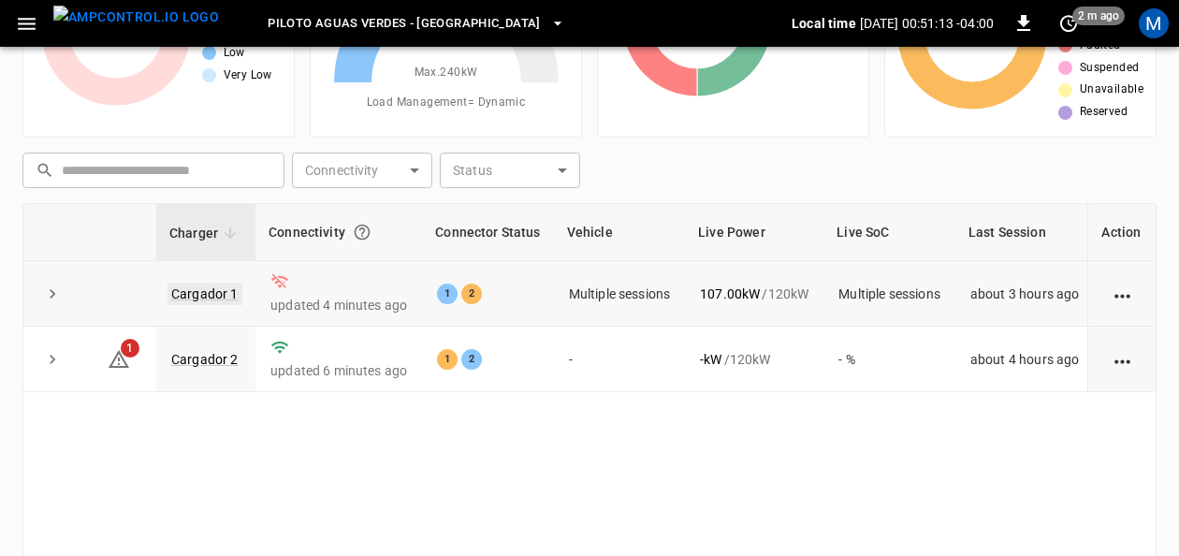
click at [198, 295] on link "Cargador 1" at bounding box center [204, 294] width 75 height 22
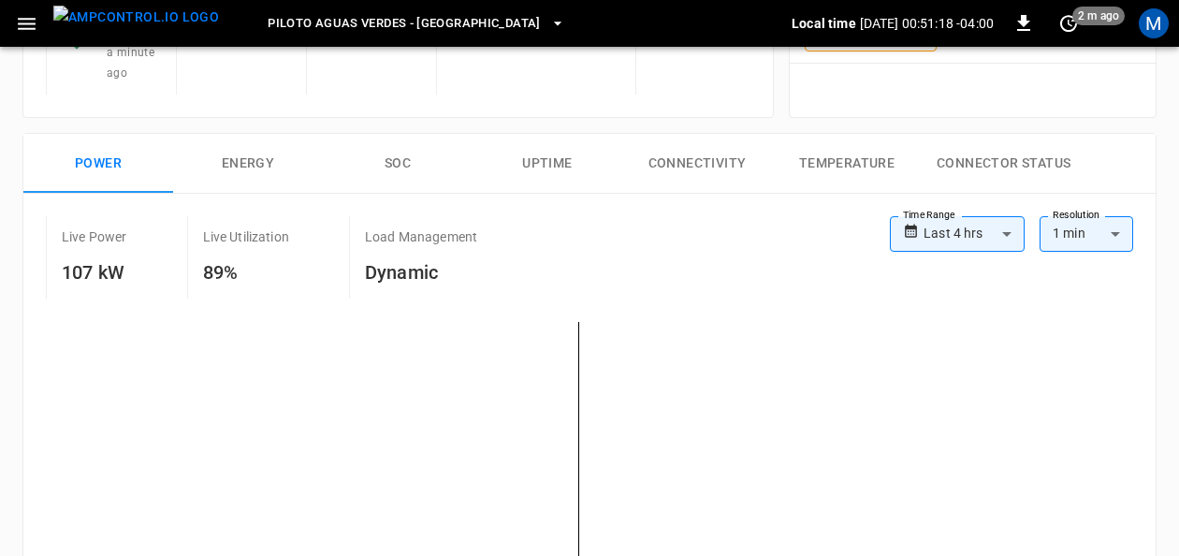
scroll to position [187, 0]
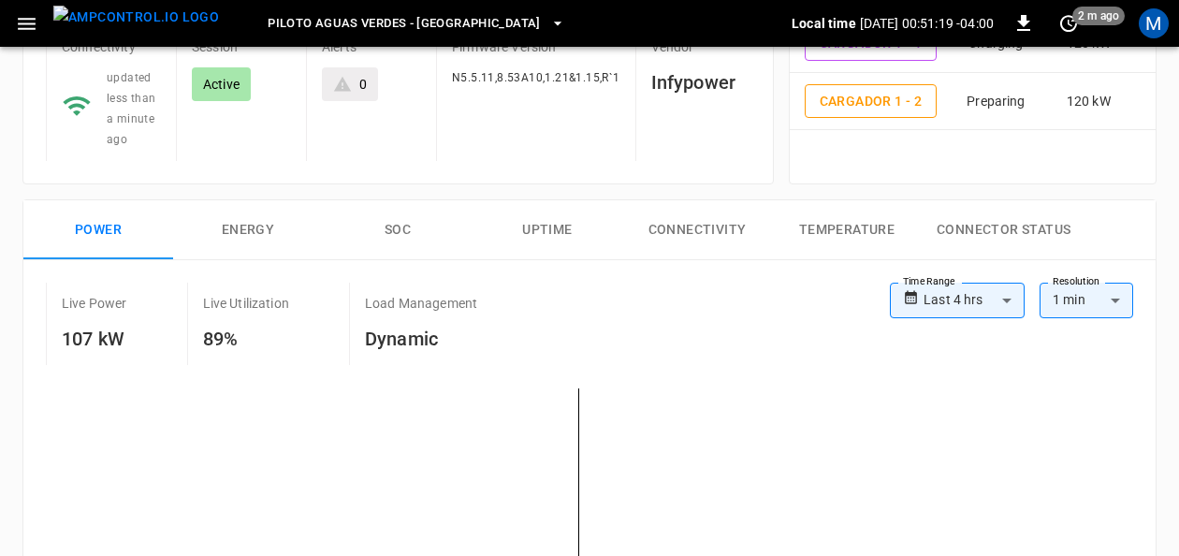
click at [382, 228] on button "SOC" at bounding box center [398, 230] width 150 height 60
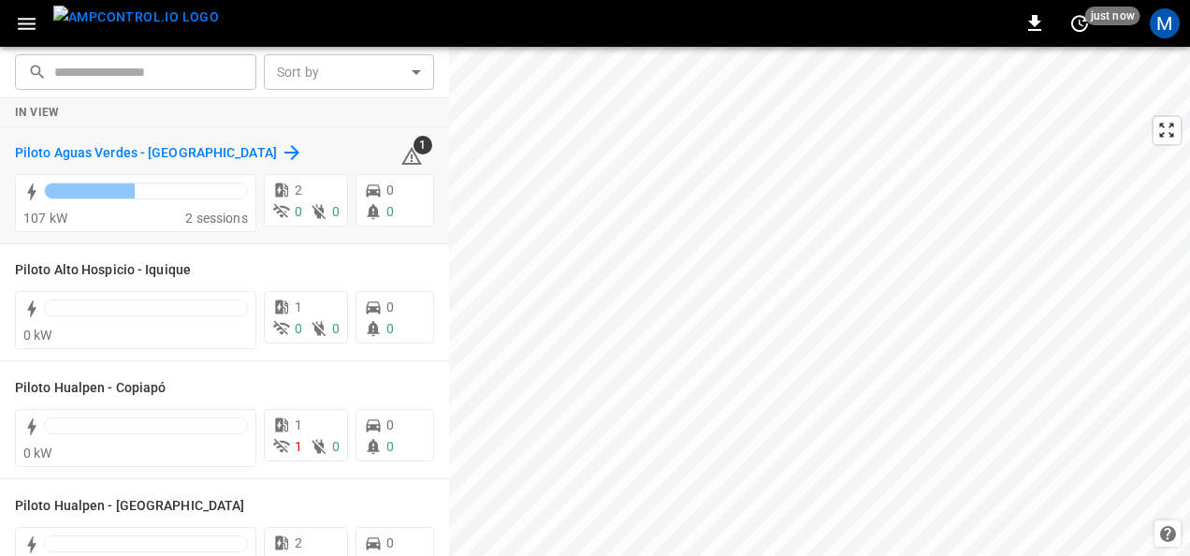
click at [176, 147] on h6 "Piloto Aguas Verdes - [GEOGRAPHIC_DATA]" at bounding box center [146, 153] width 262 height 21
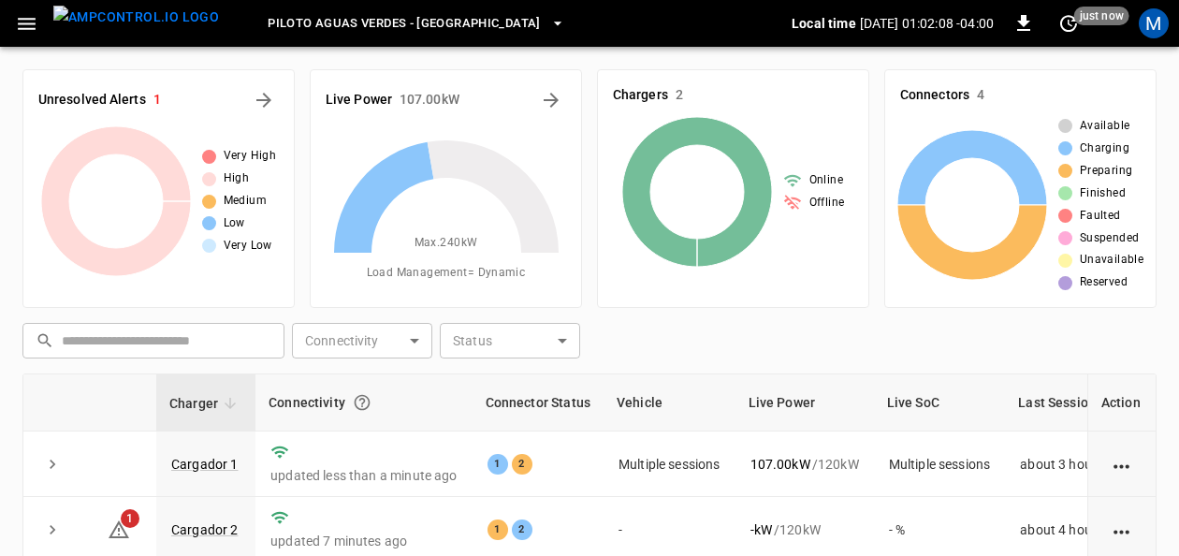
scroll to position [94, 0]
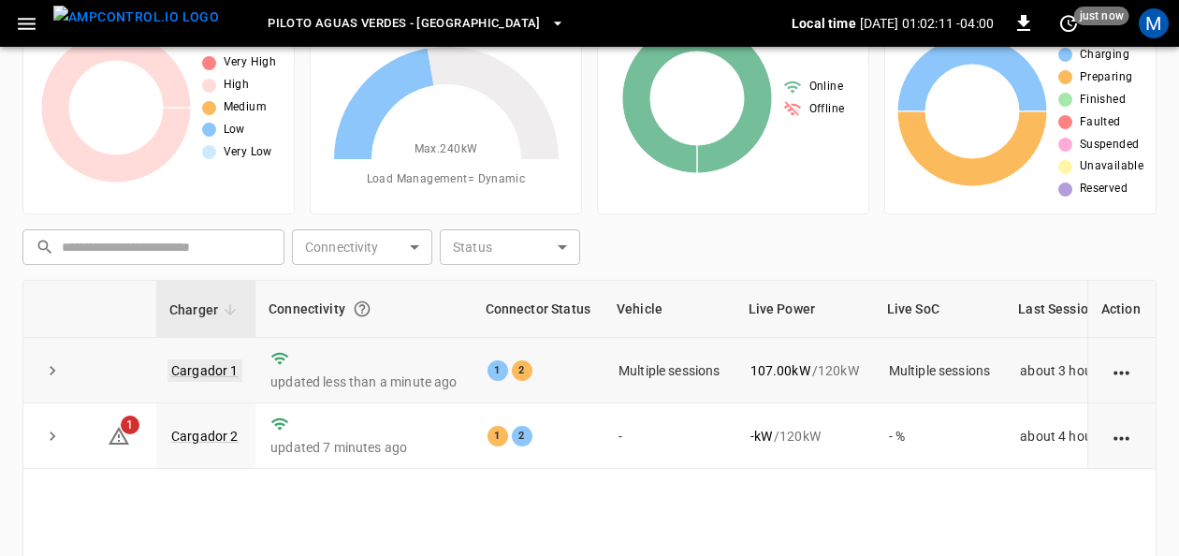
click at [206, 369] on link "Cargador 1" at bounding box center [204, 370] width 75 height 22
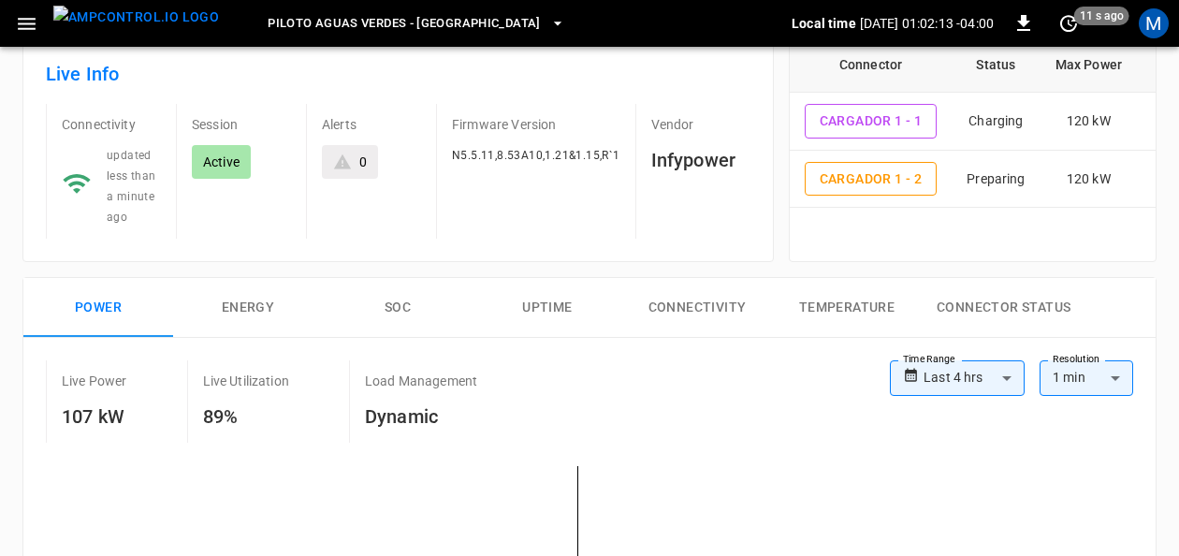
scroll to position [187, 0]
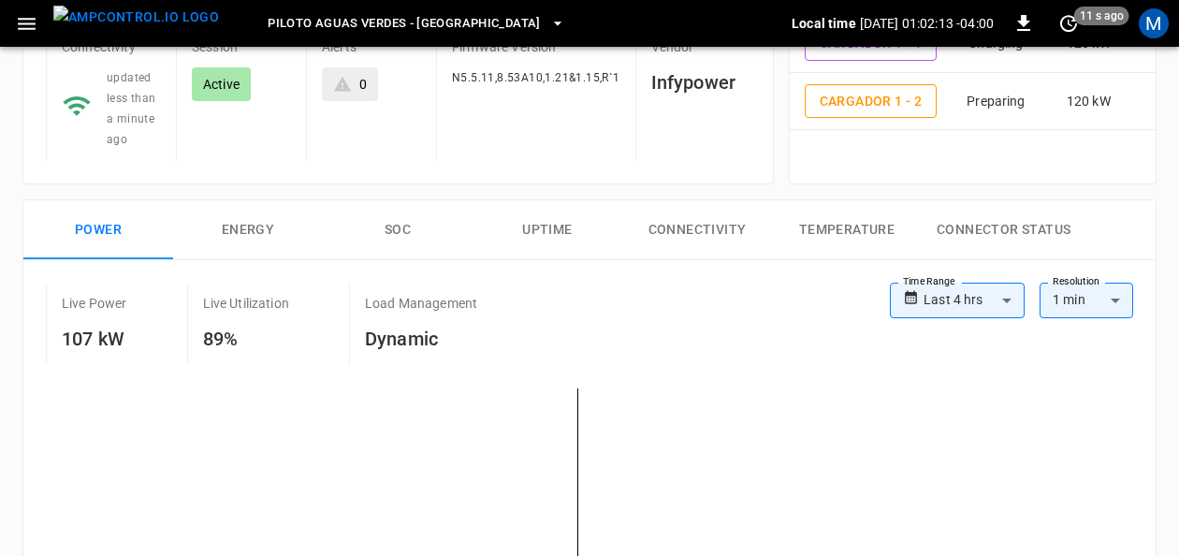
click at [393, 222] on button "SOC" at bounding box center [398, 230] width 150 height 60
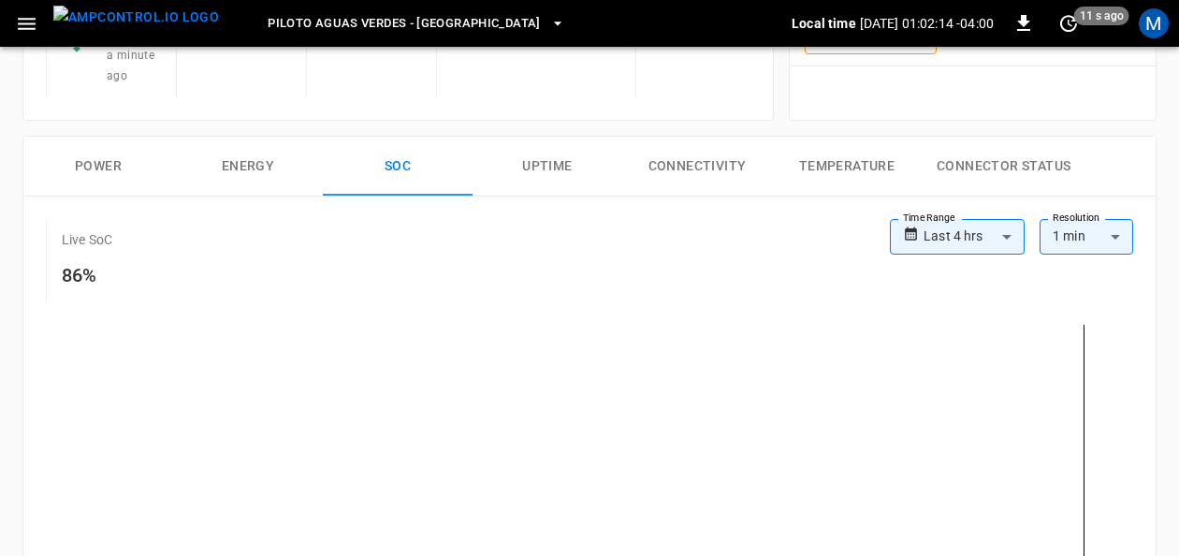
scroll to position [281, 0]
